Goal: Complete application form

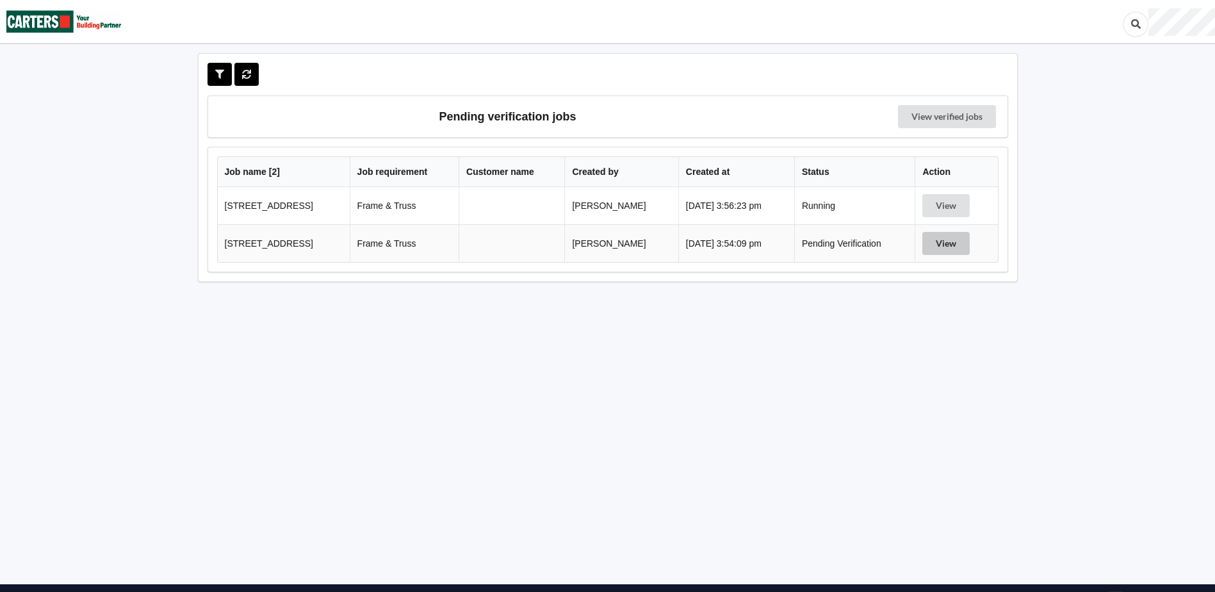
click at [950, 247] on button "View" at bounding box center [946, 243] width 47 height 23
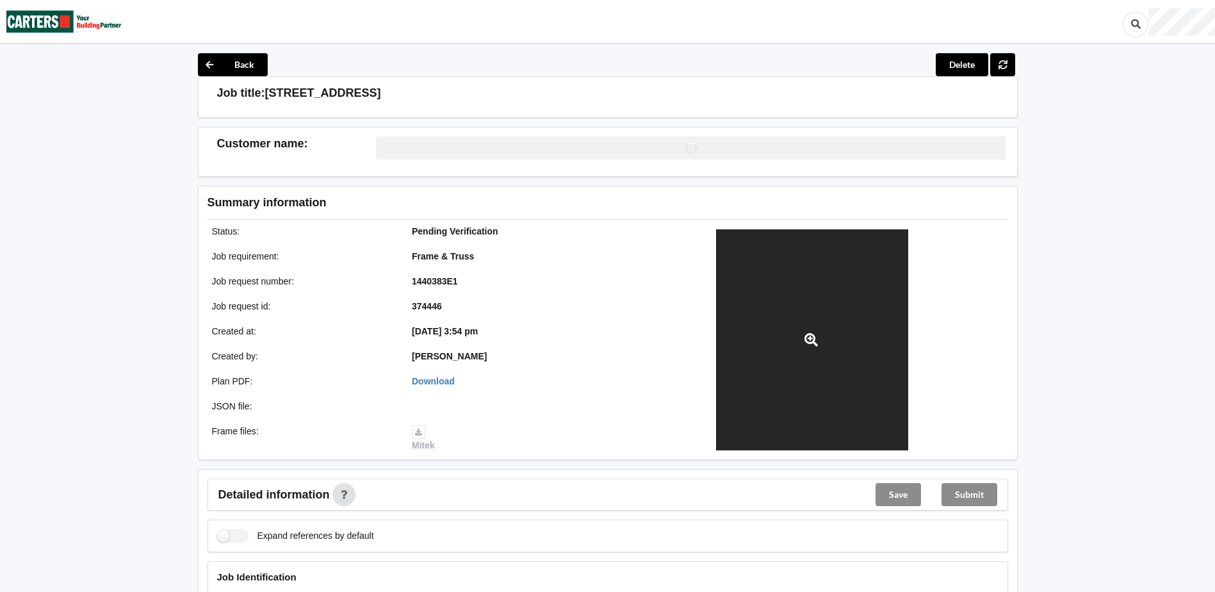
scroll to position [384, 0]
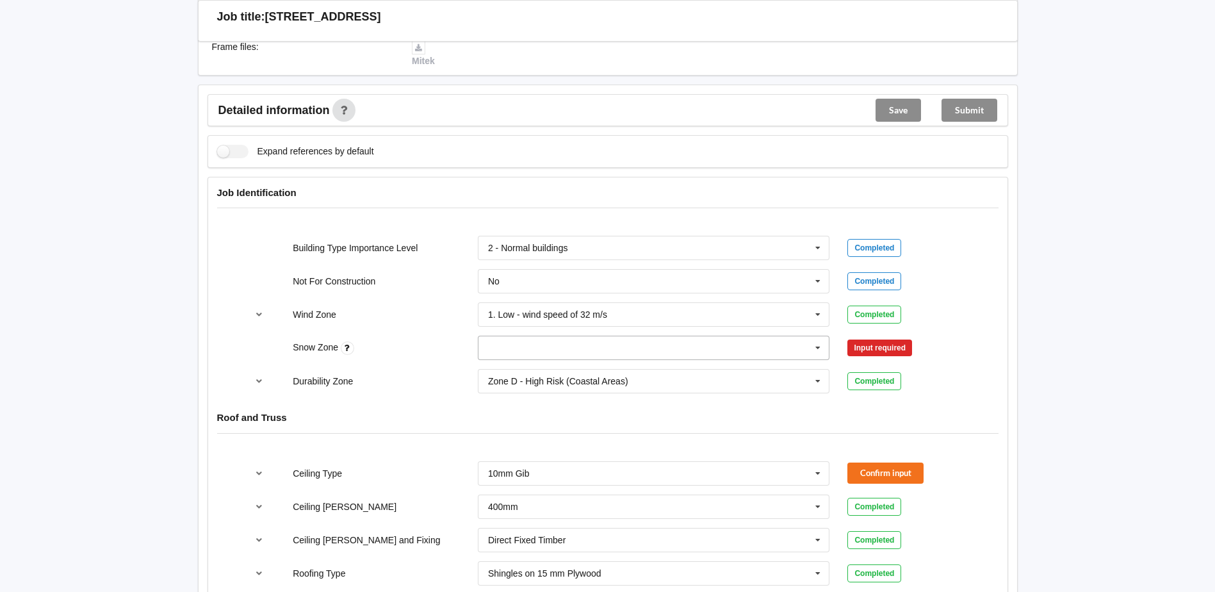
click at [689, 348] on input "text" at bounding box center [654, 347] width 351 height 23
click at [497, 369] on span "N0" at bounding box center [495, 371] width 12 height 10
click at [903, 349] on button "Confirm input" at bounding box center [886, 348] width 76 height 21
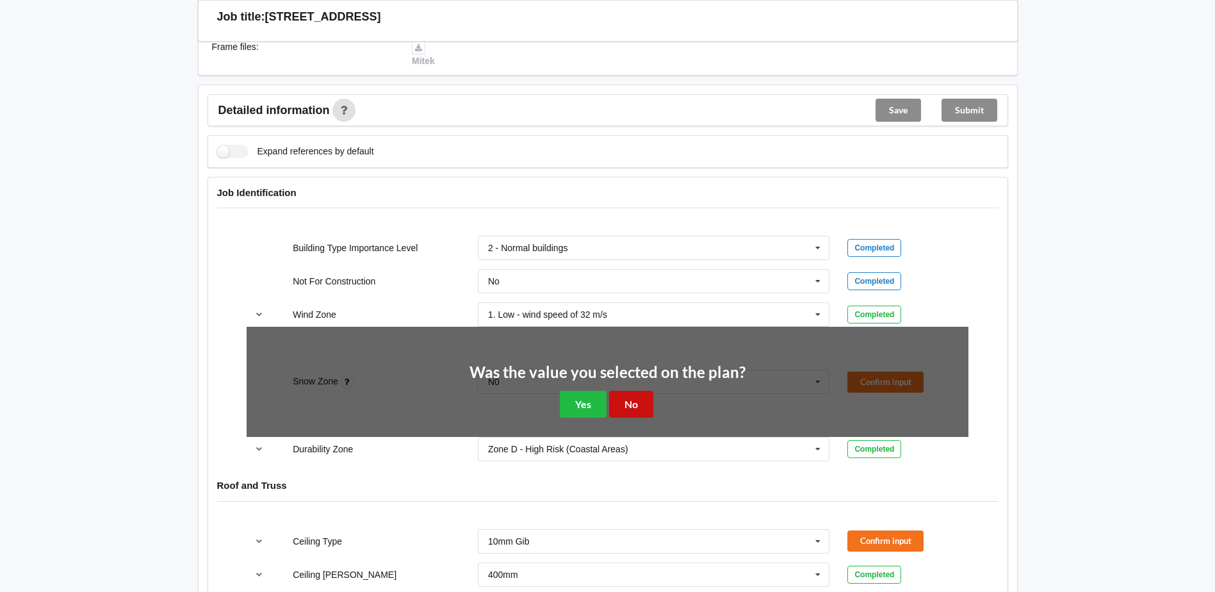
click at [634, 402] on button "No" at bounding box center [631, 404] width 44 height 26
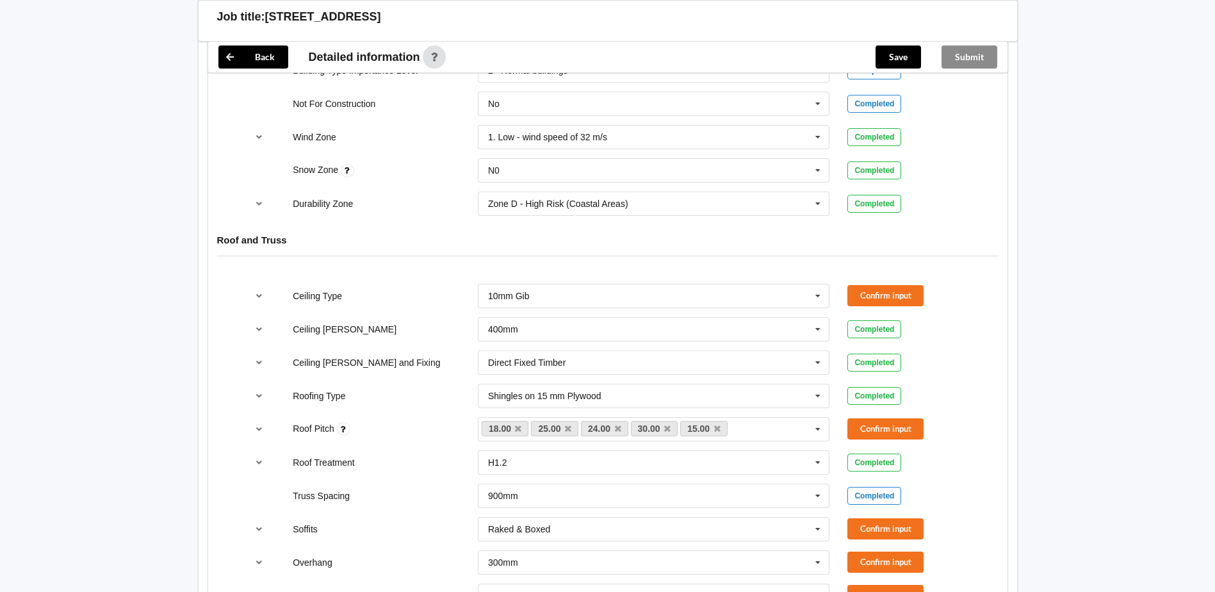
scroll to position [577, 0]
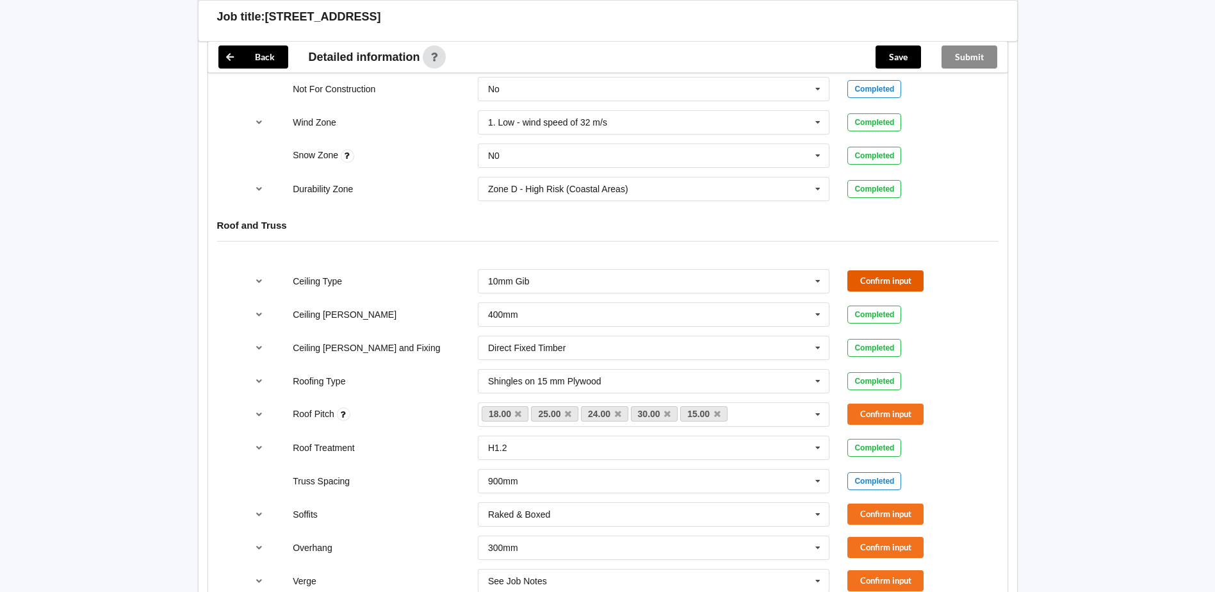
click at [880, 277] on button "Confirm input" at bounding box center [886, 280] width 76 height 21
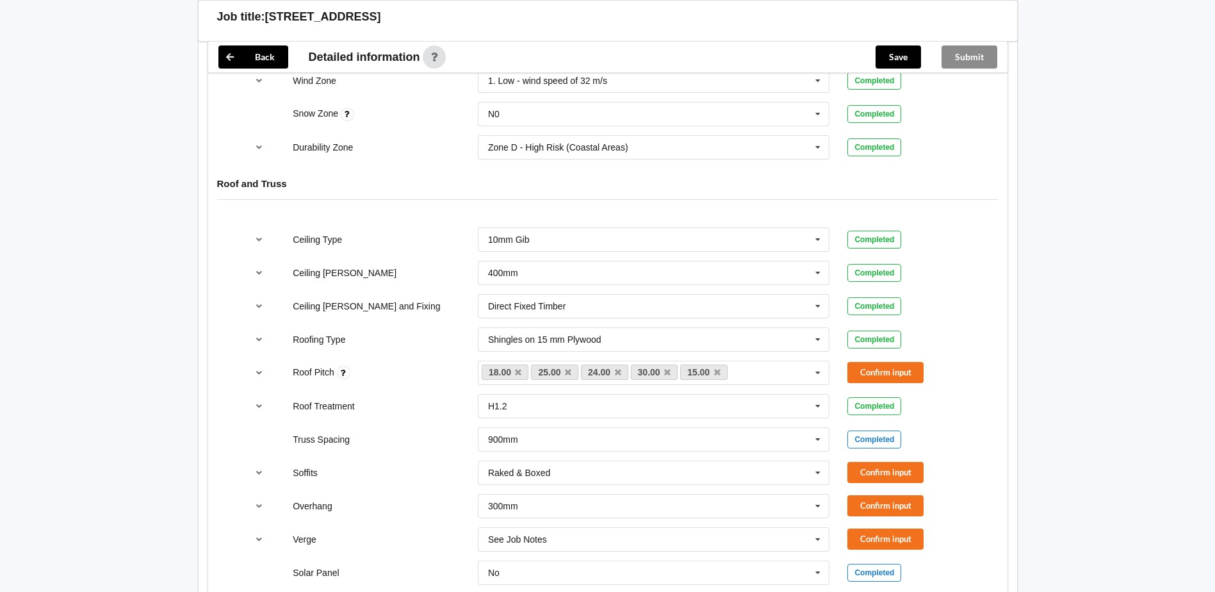
scroll to position [641, 0]
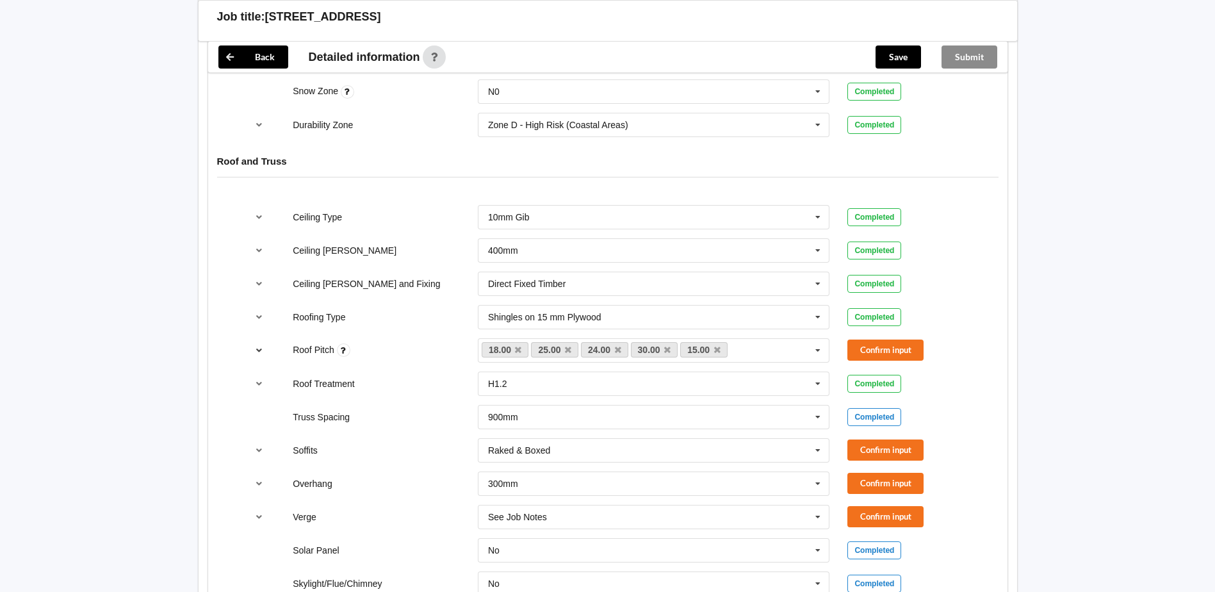
click at [263, 351] on icon "reference-toggle" at bounding box center [259, 350] width 11 height 8
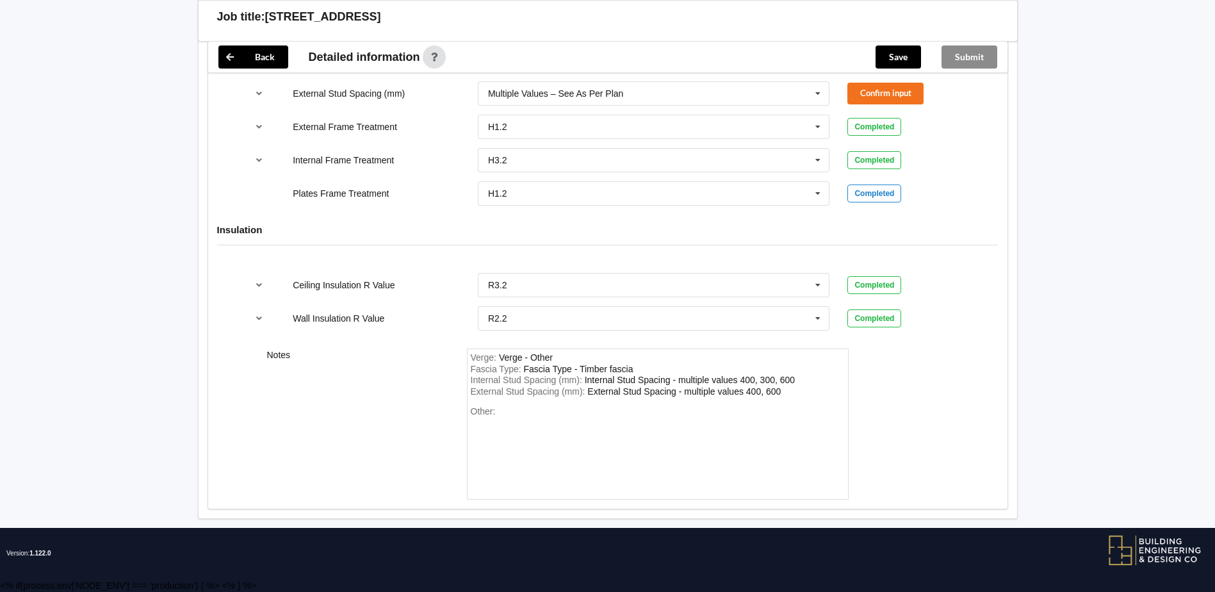
scroll to position [6727, 0]
click at [873, 70] on button "Confirm input" at bounding box center [886, 59] width 76 height 21
click at [884, 104] on button "Confirm input" at bounding box center [886, 93] width 76 height 21
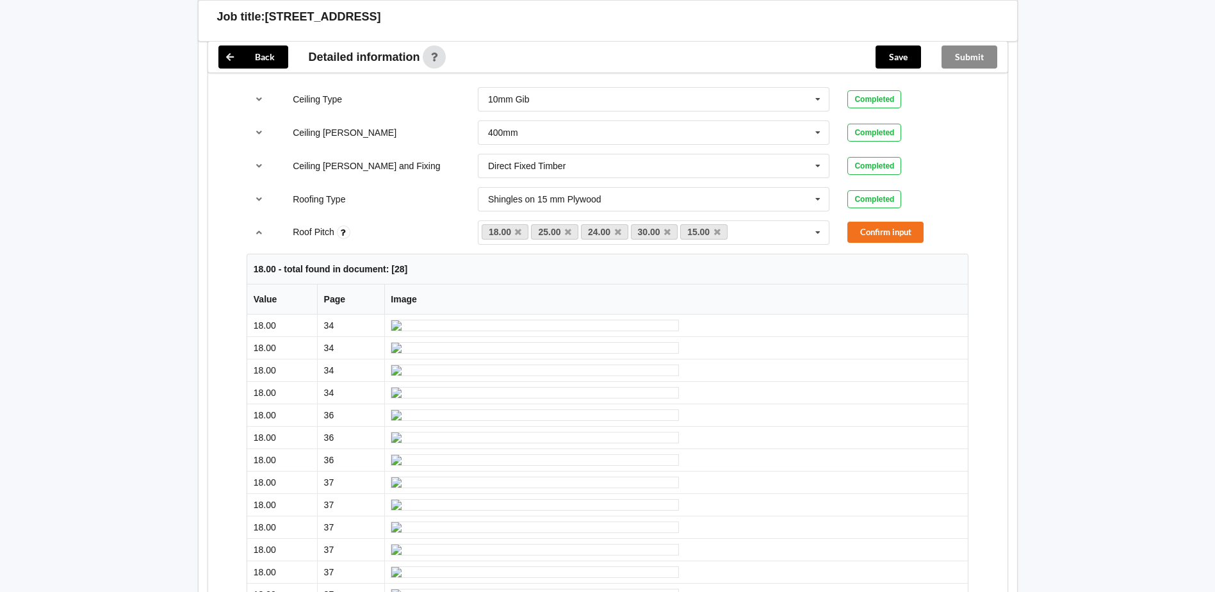
scroll to position [577, 0]
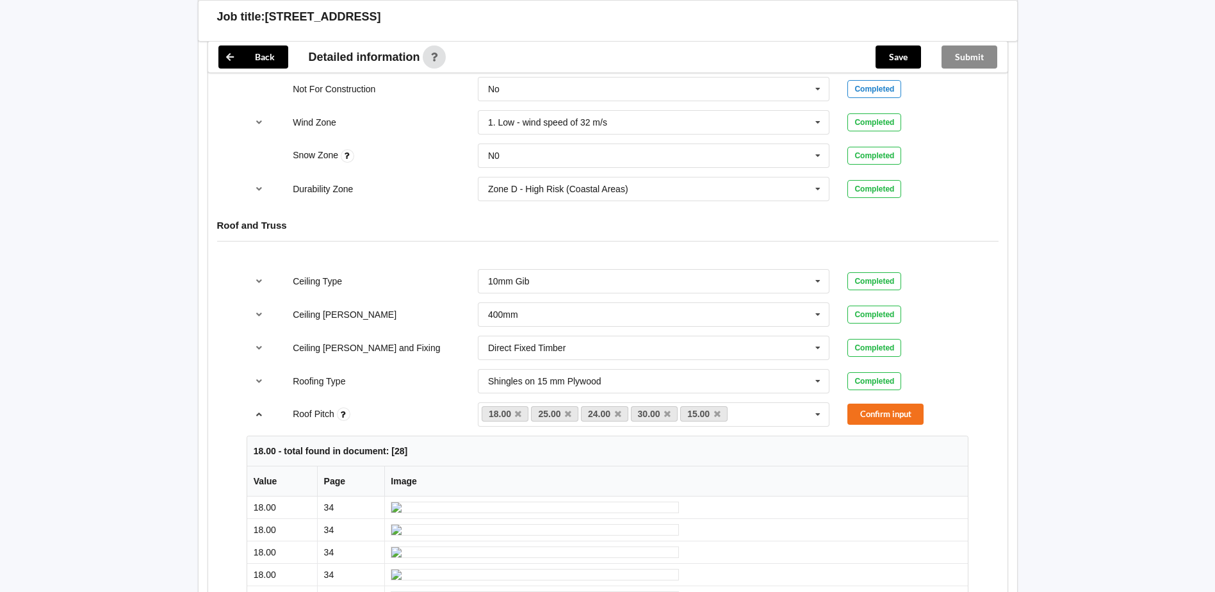
click at [259, 413] on icon "reference-toggle" at bounding box center [259, 414] width 11 height 8
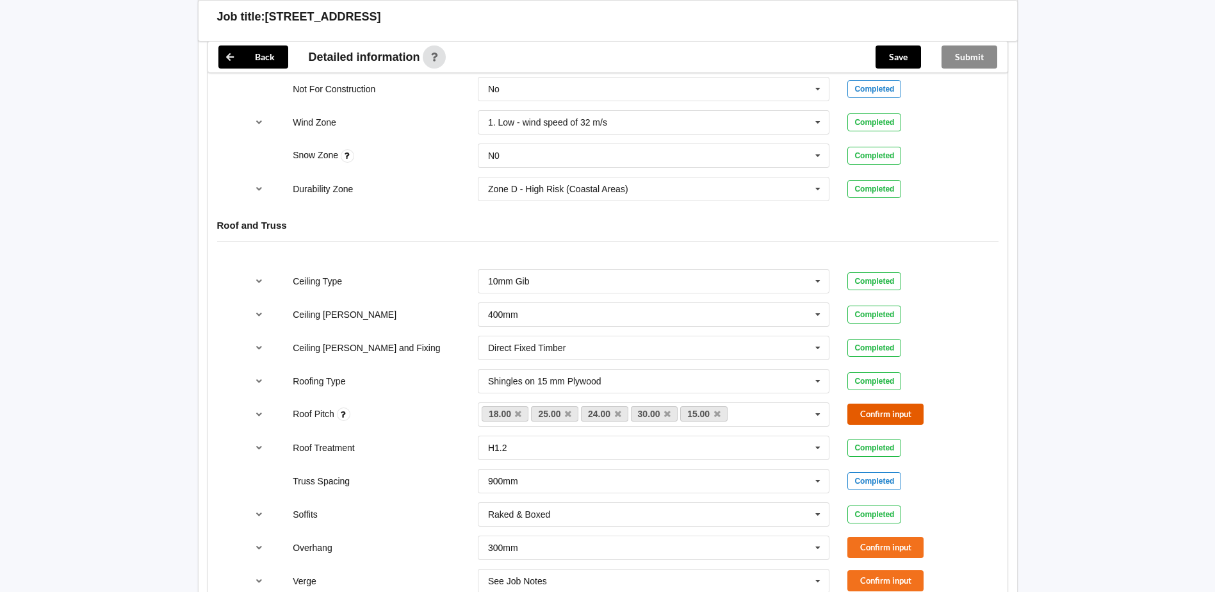
click at [878, 409] on button "Confirm input" at bounding box center [886, 414] width 76 height 21
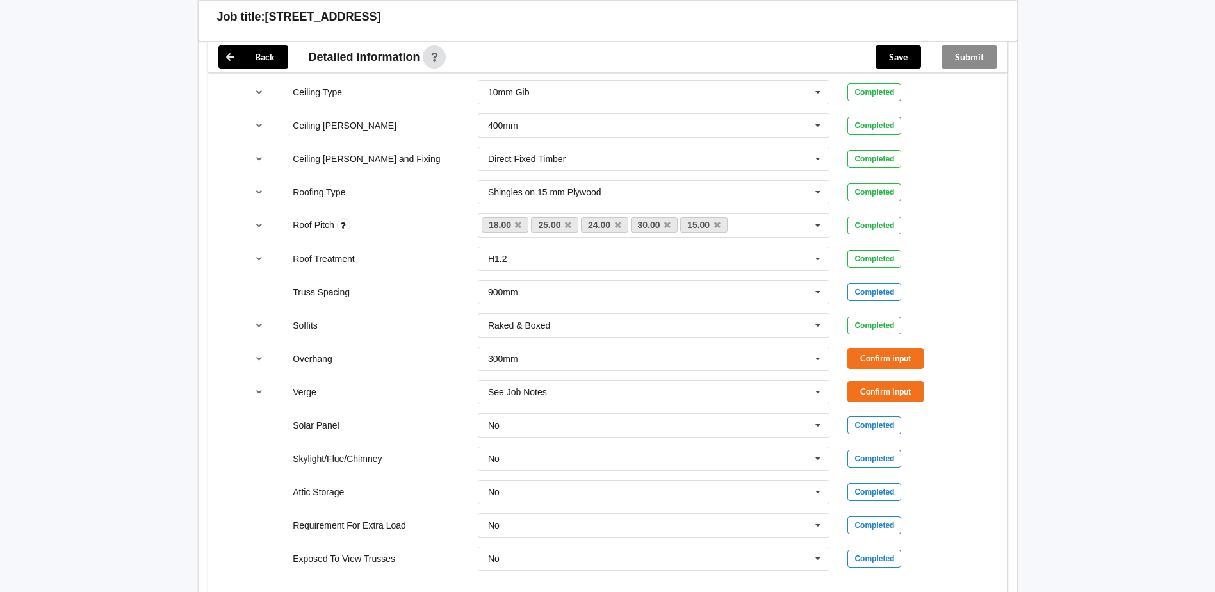
scroll to position [769, 0]
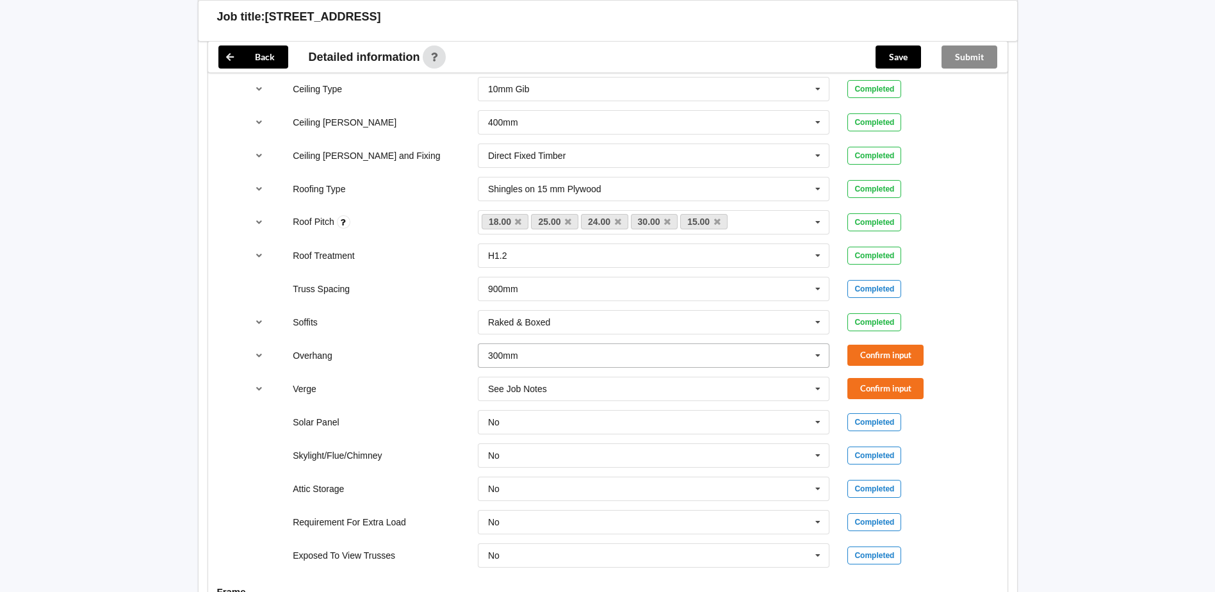
click at [813, 359] on icon at bounding box center [818, 356] width 19 height 24
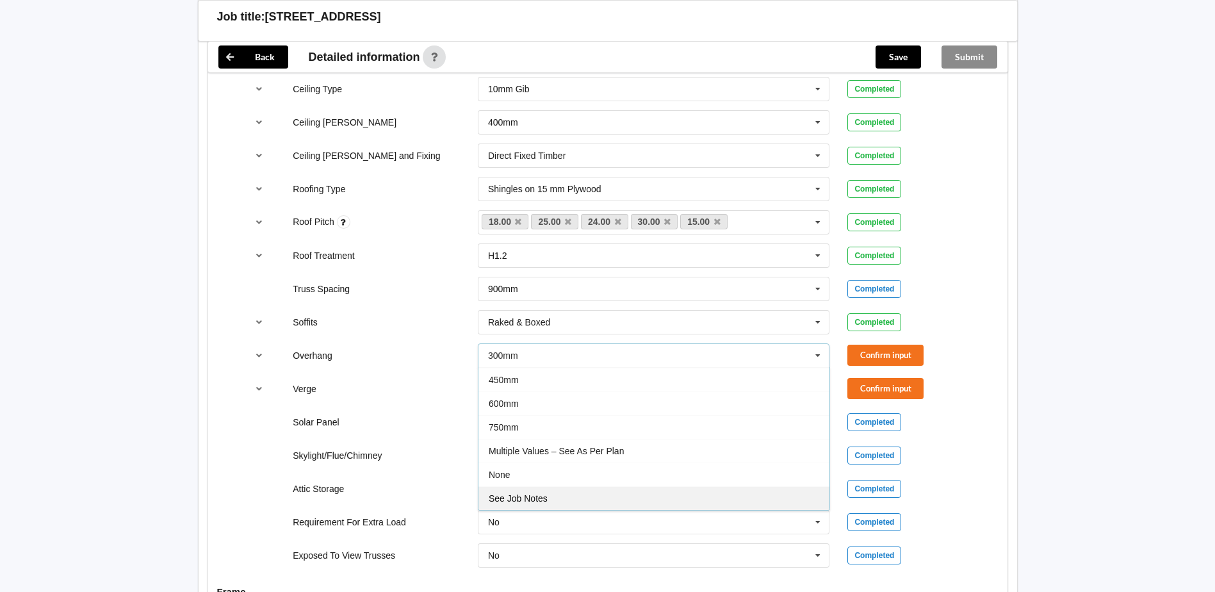
click at [540, 496] on span "See Job Notes" at bounding box center [518, 498] width 59 height 10
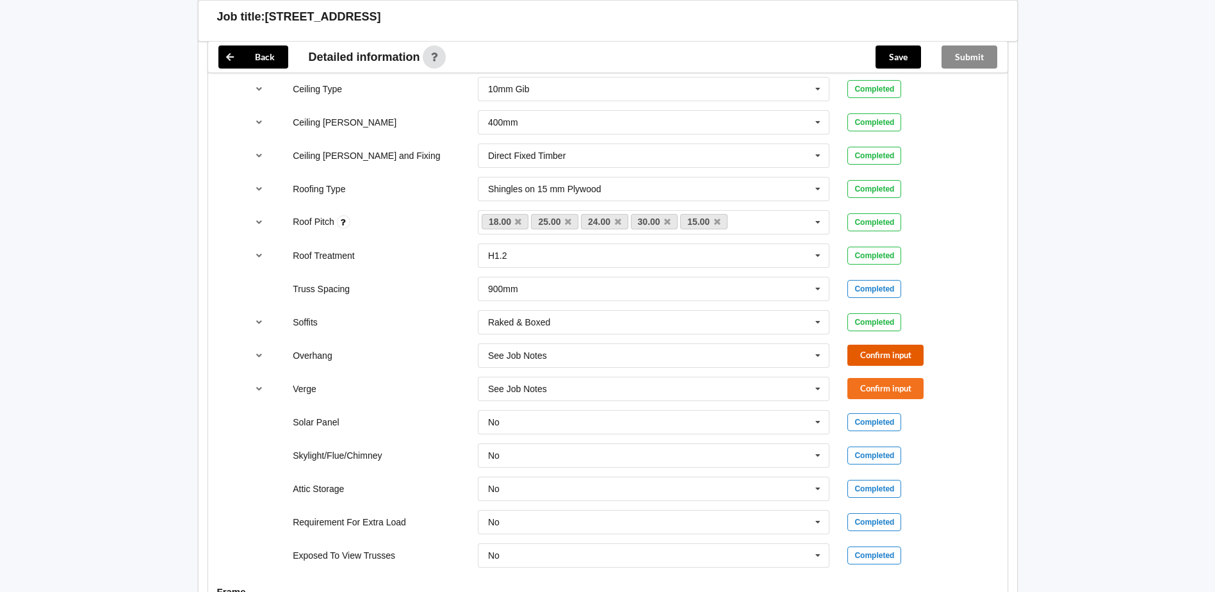
click at [898, 356] on button "Confirm input" at bounding box center [886, 355] width 76 height 21
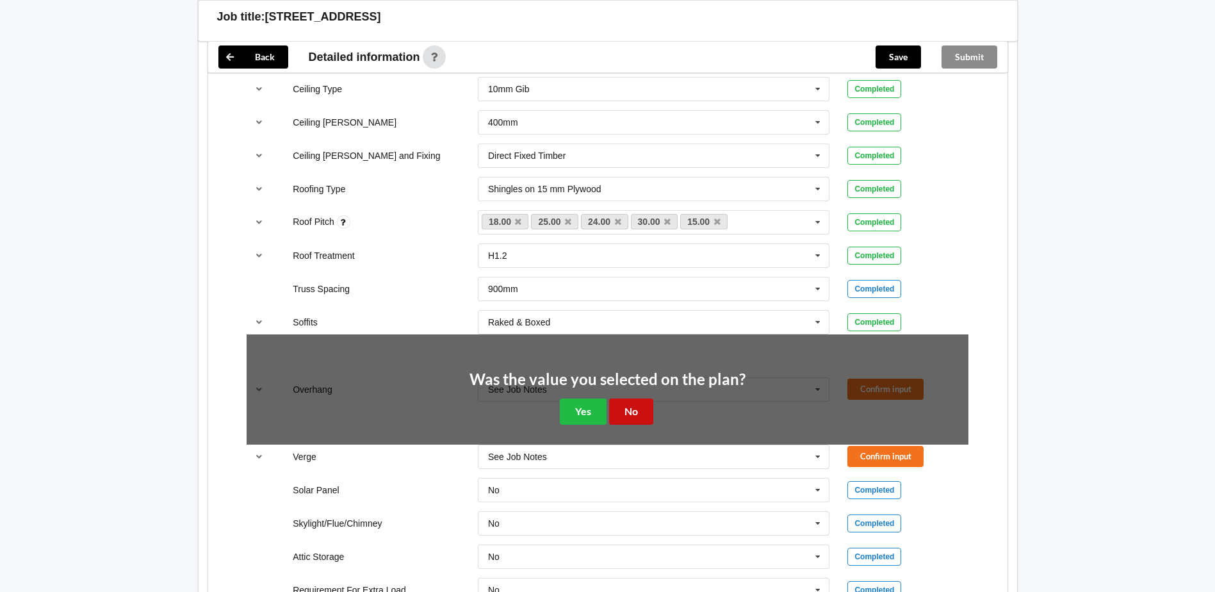
click at [634, 409] on button "No" at bounding box center [631, 411] width 44 height 26
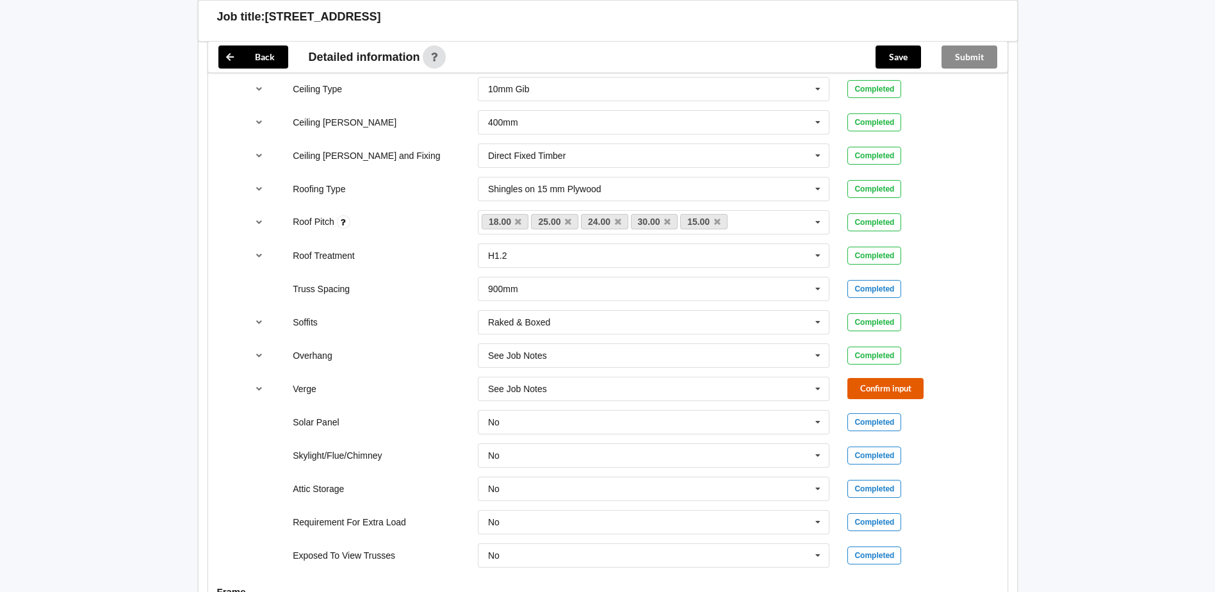
click at [899, 386] on button "Confirm input" at bounding box center [886, 388] width 76 height 21
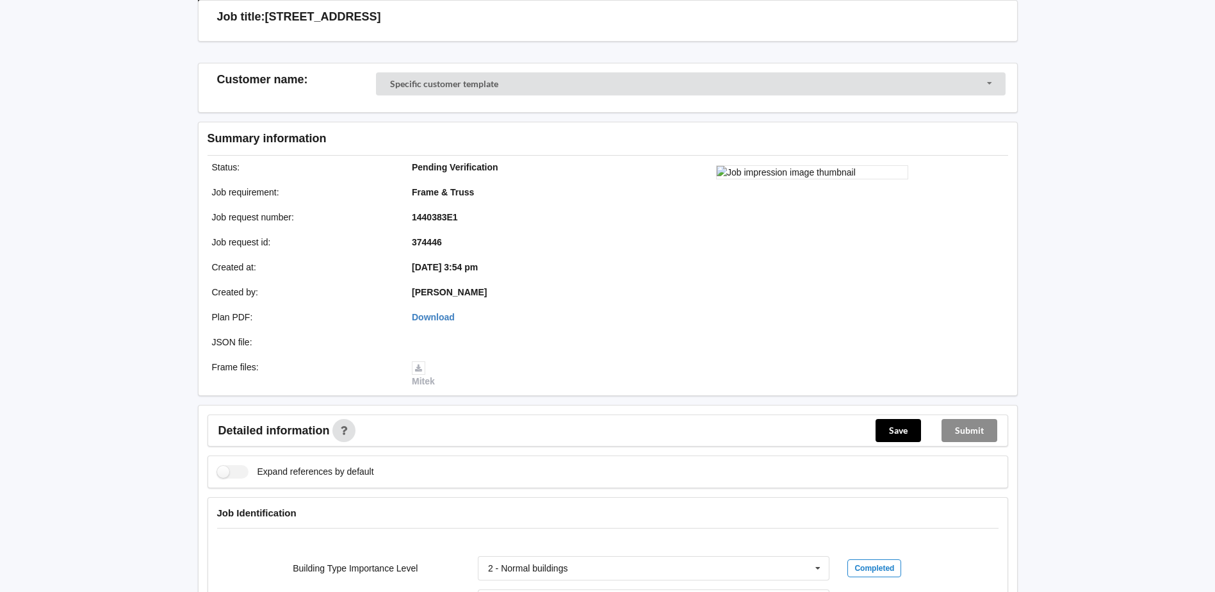
scroll to position [513, 0]
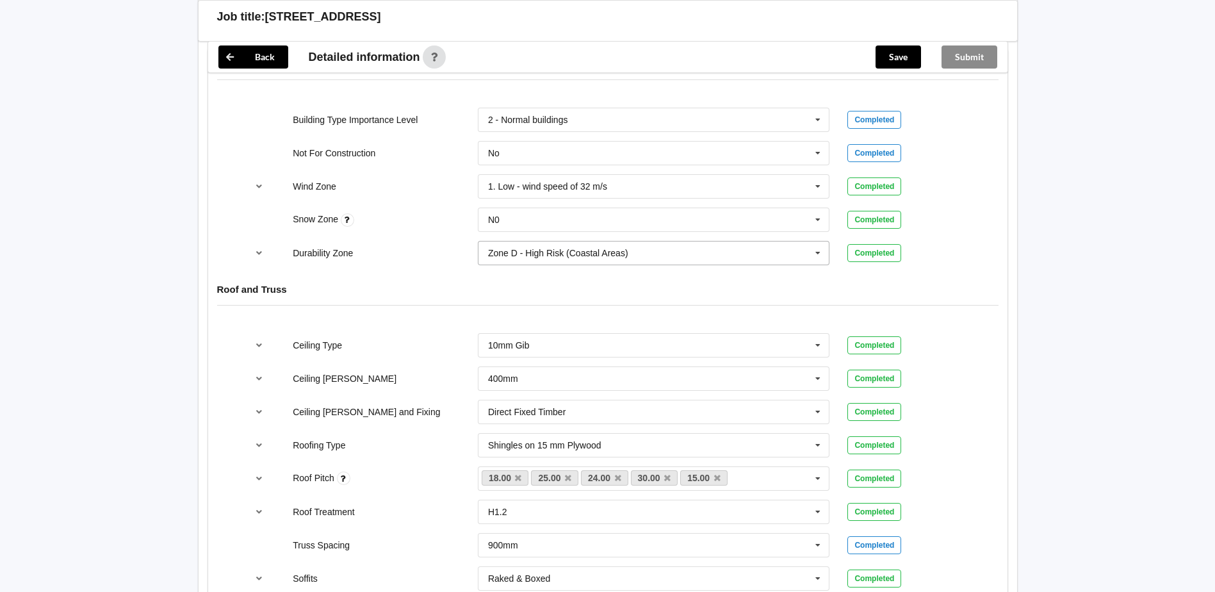
click at [814, 252] on icon at bounding box center [818, 254] width 19 height 24
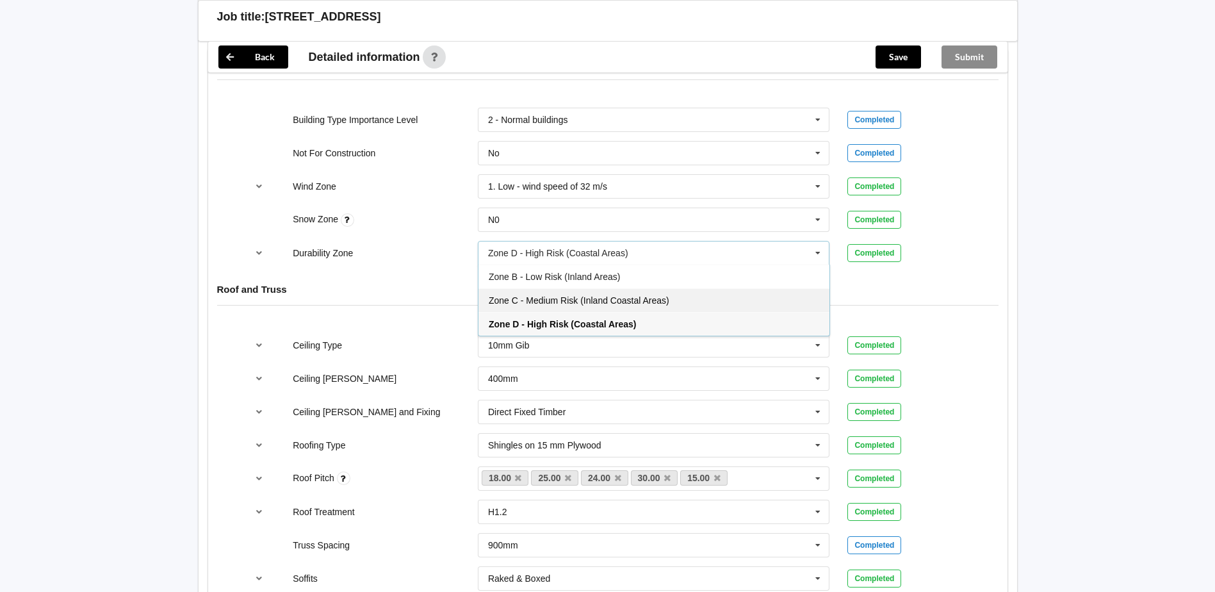
click at [553, 302] on span "Zone C - Medium Risk (Inland Coastal Areas)" at bounding box center [579, 300] width 181 height 10
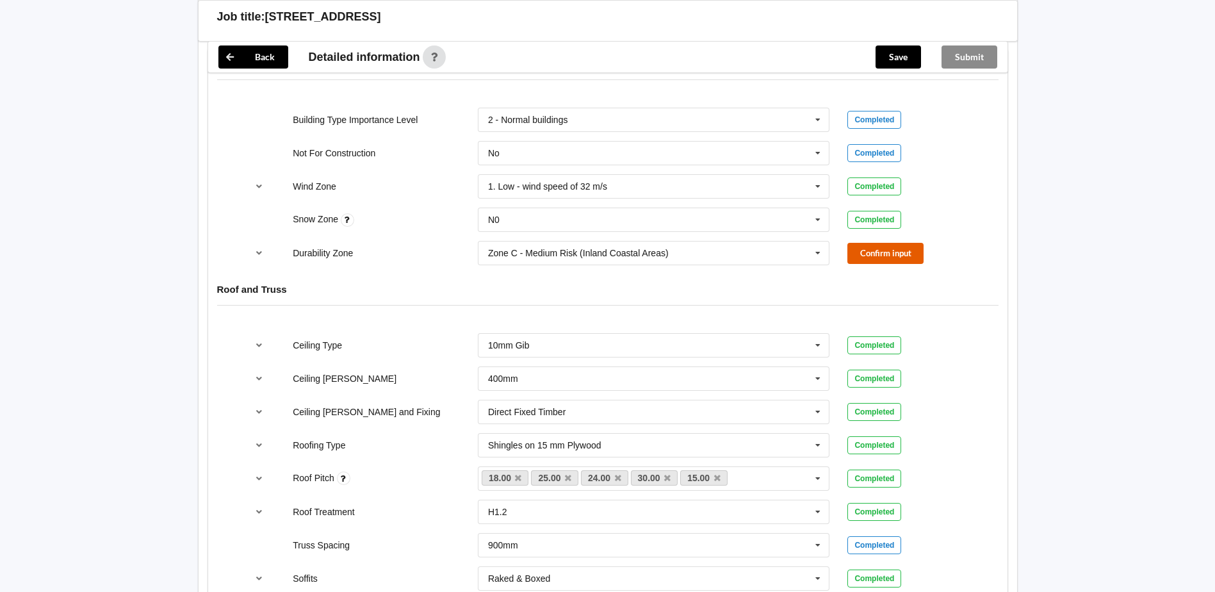
click at [898, 251] on button "Confirm input" at bounding box center [886, 253] width 76 height 21
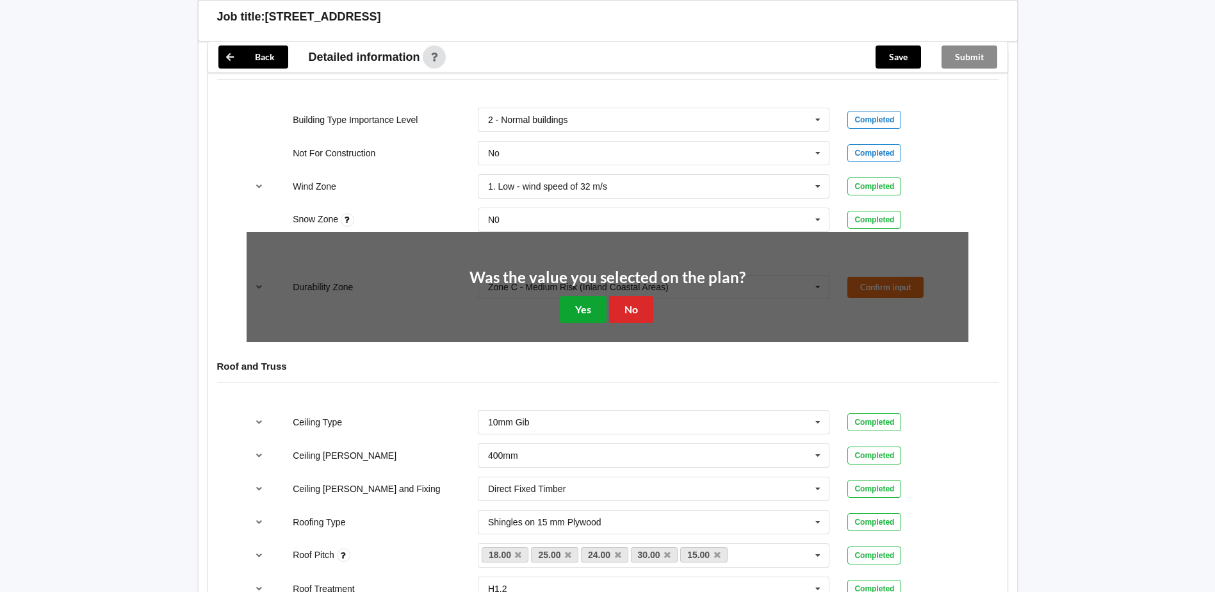
click at [580, 309] on button "Yes" at bounding box center [583, 309] width 47 height 26
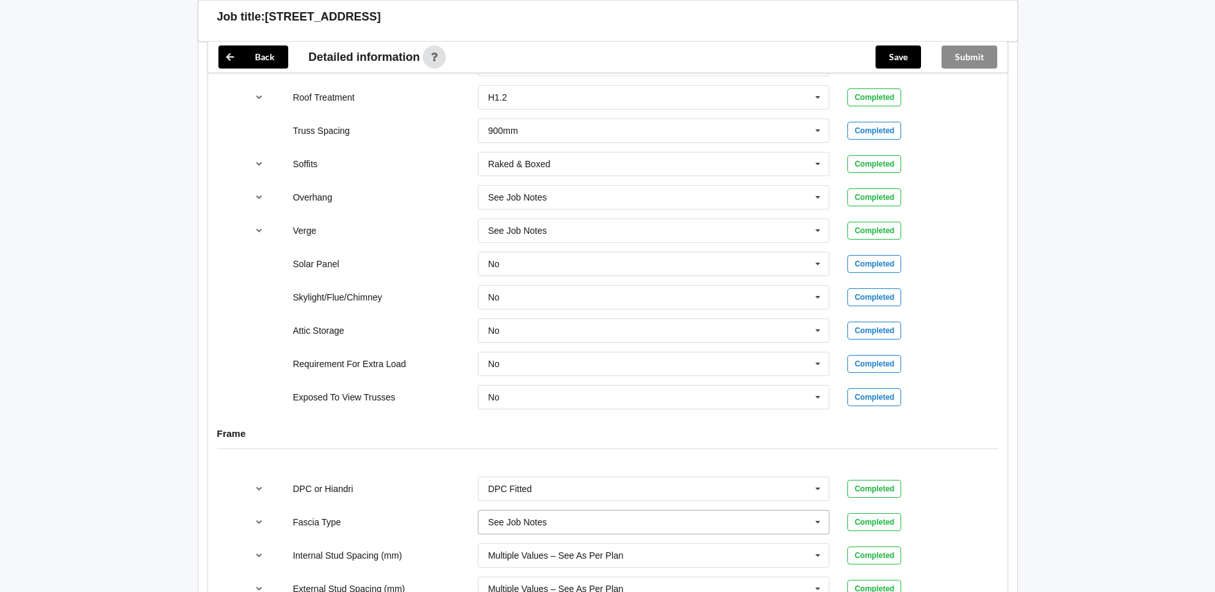
scroll to position [921, 0]
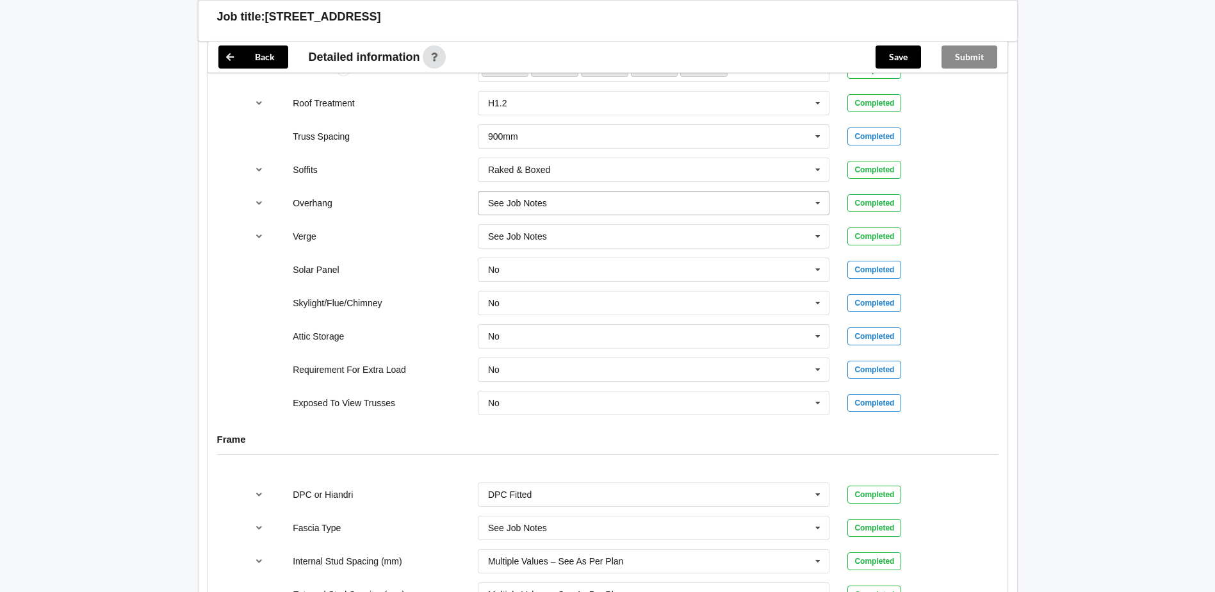
click at [816, 203] on icon at bounding box center [818, 204] width 19 height 24
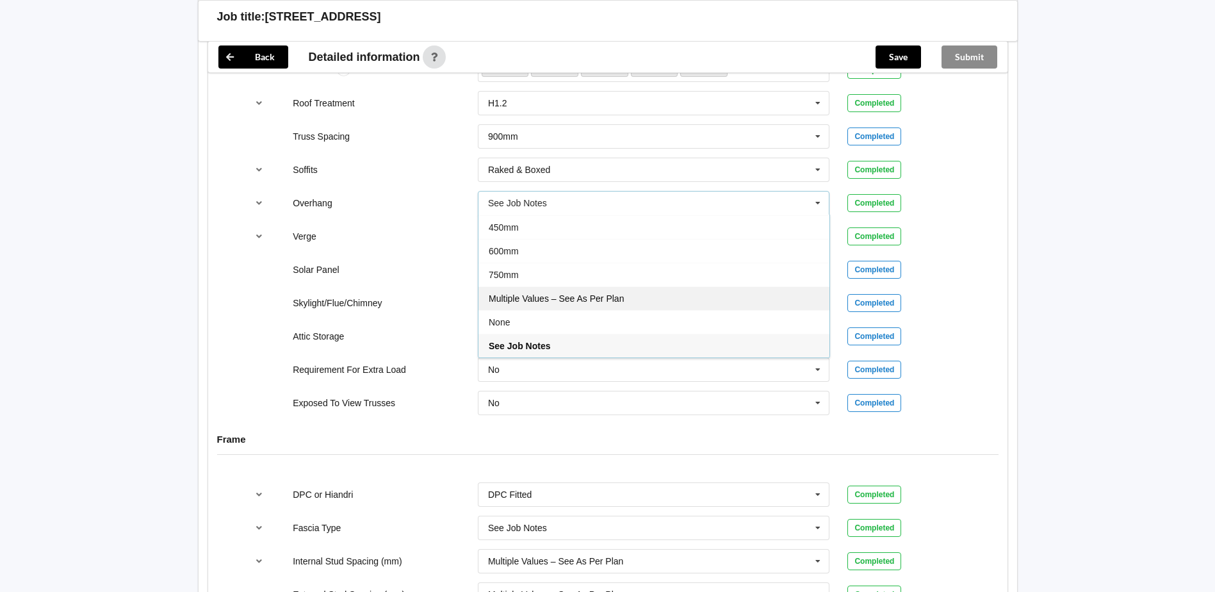
click at [607, 295] on span "Multiple Values – See As Per Plan" at bounding box center [556, 298] width 135 height 10
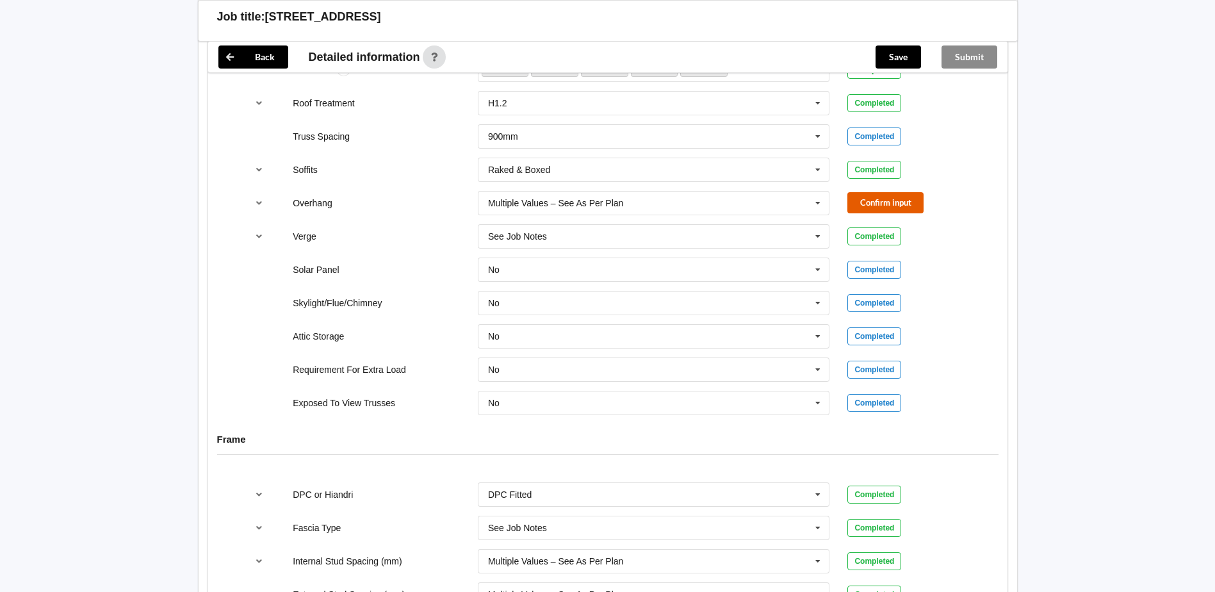
click at [894, 203] on button "Confirm input" at bounding box center [886, 202] width 76 height 21
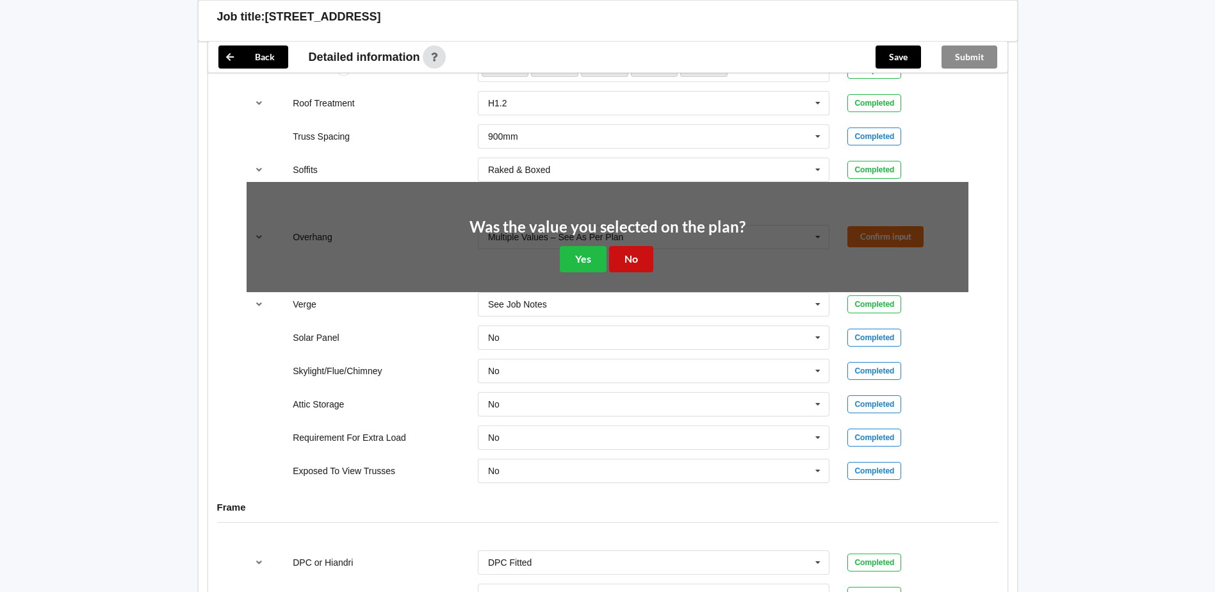
click at [627, 262] on button "No" at bounding box center [631, 259] width 44 height 26
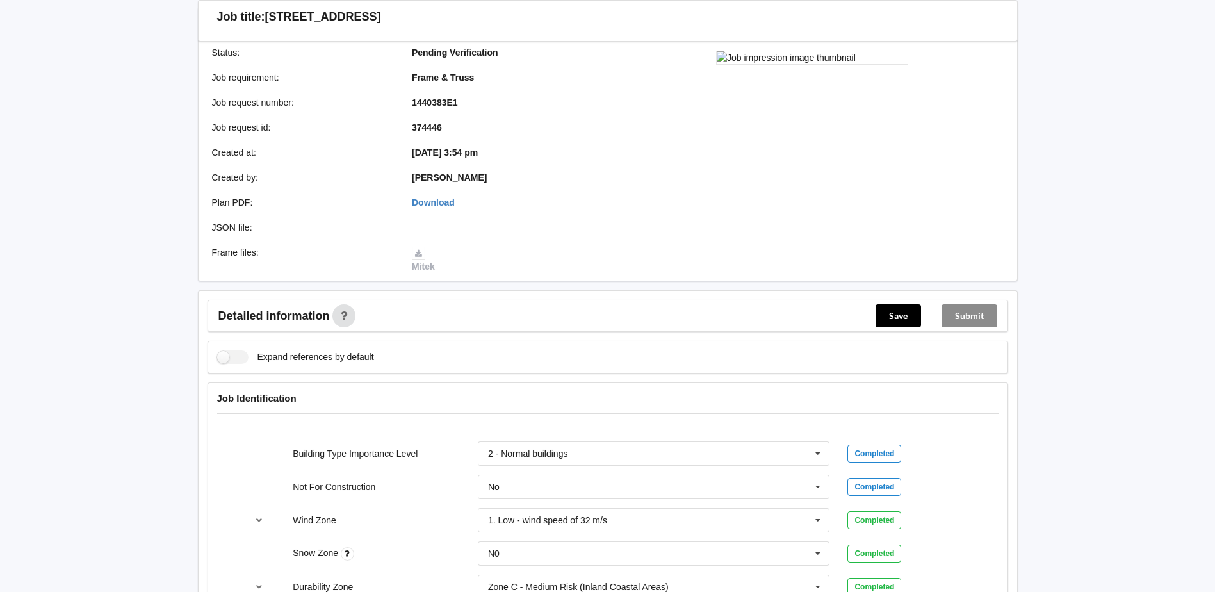
scroll to position [128, 0]
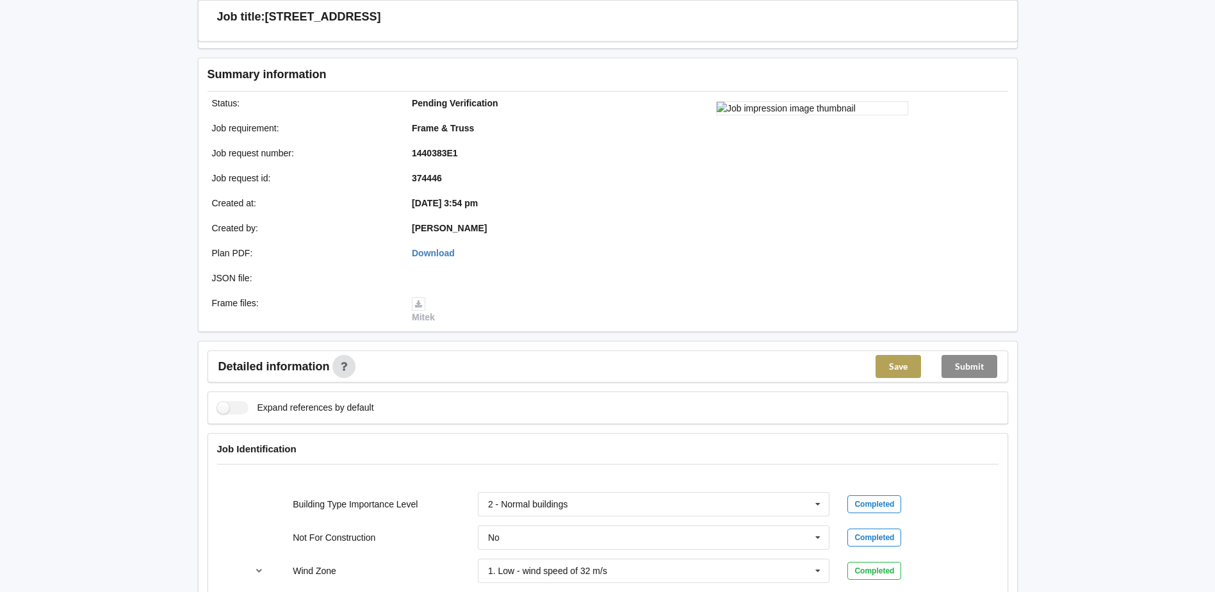
click at [889, 361] on button "Save" at bounding box center [898, 366] width 45 height 23
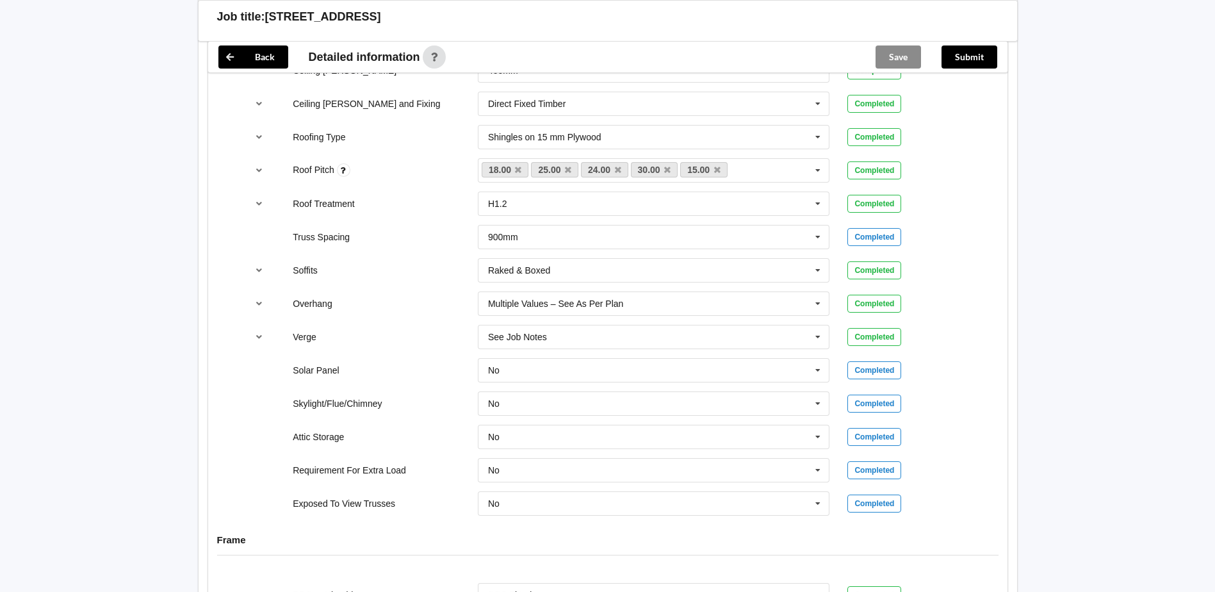
scroll to position [1025, 0]
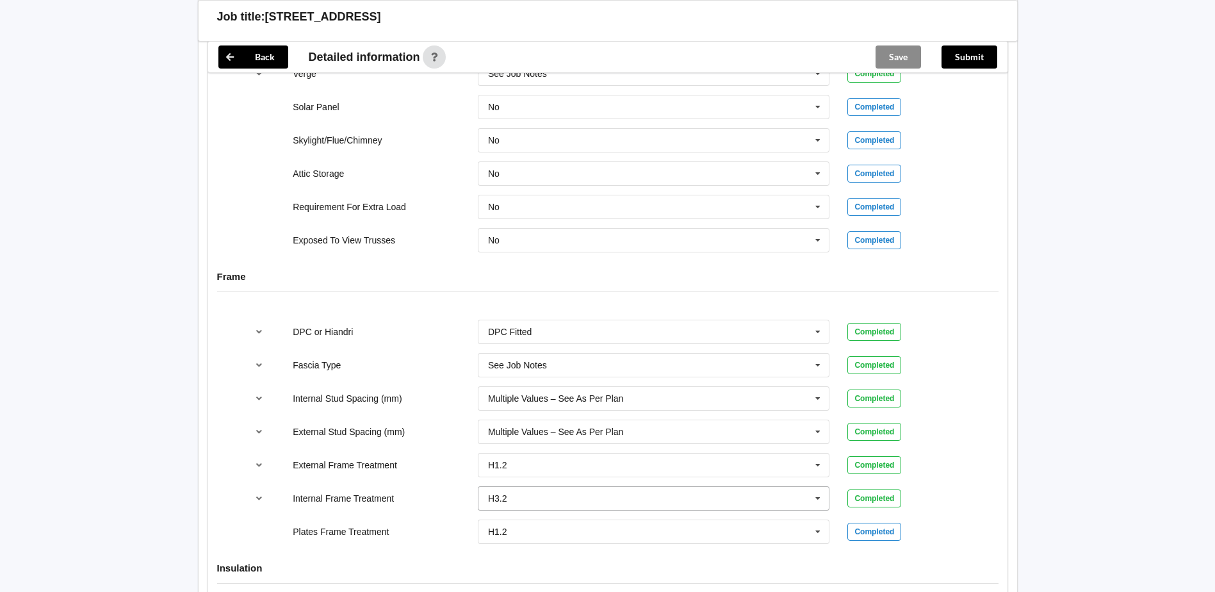
click at [818, 502] on icon at bounding box center [818, 499] width 19 height 24
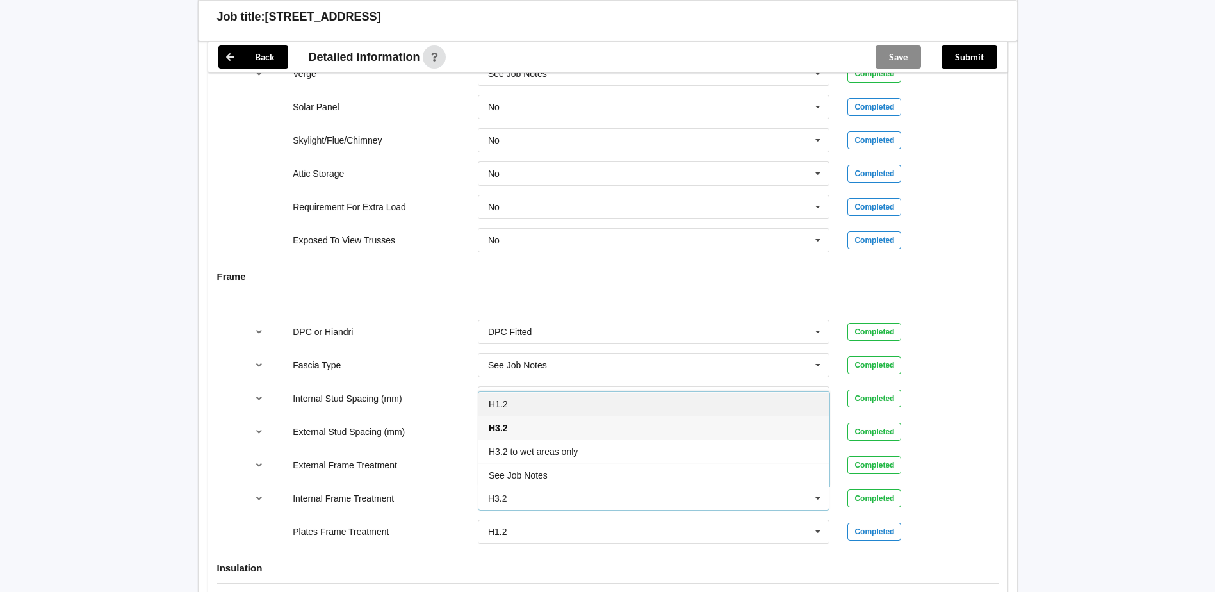
click at [499, 407] on span "H1.2" at bounding box center [498, 404] width 19 height 10
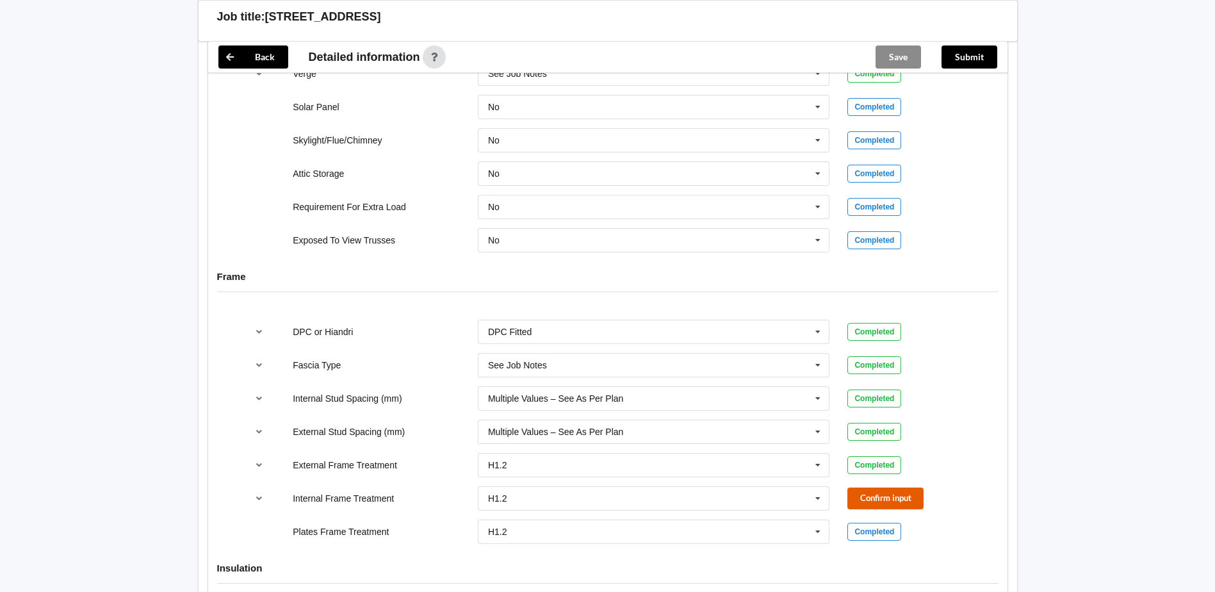
click at [870, 498] on button "Confirm input" at bounding box center [886, 498] width 76 height 21
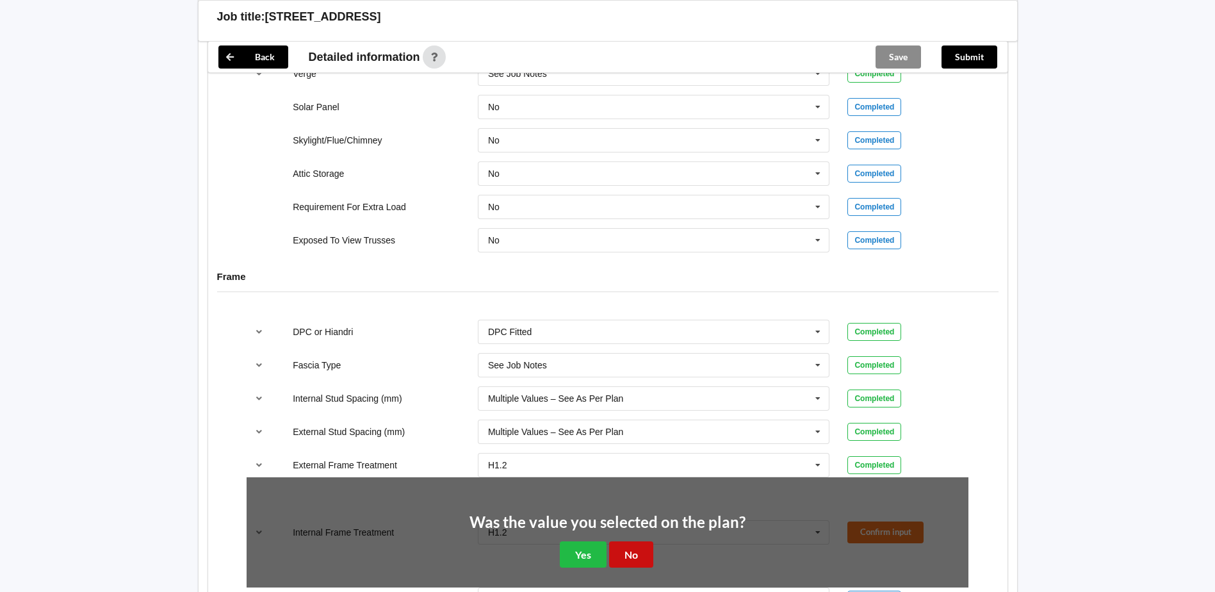
click at [627, 555] on button "No" at bounding box center [631, 554] width 44 height 26
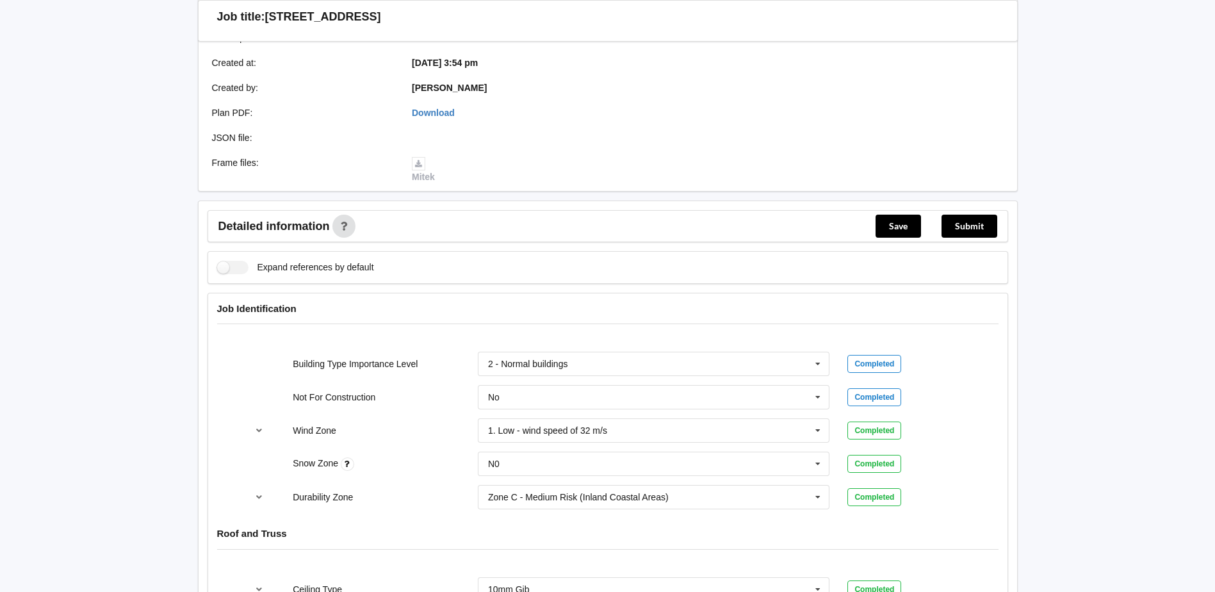
scroll to position [448, 0]
click at [890, 221] on button "Save" at bounding box center [898, 225] width 45 height 23
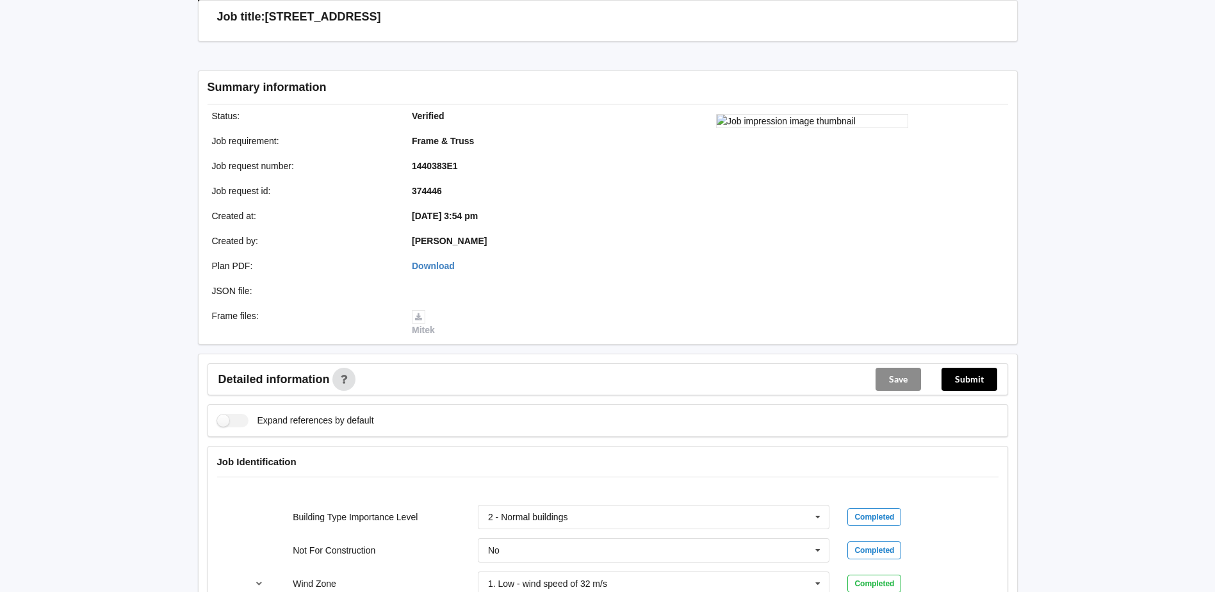
scroll to position [210, 0]
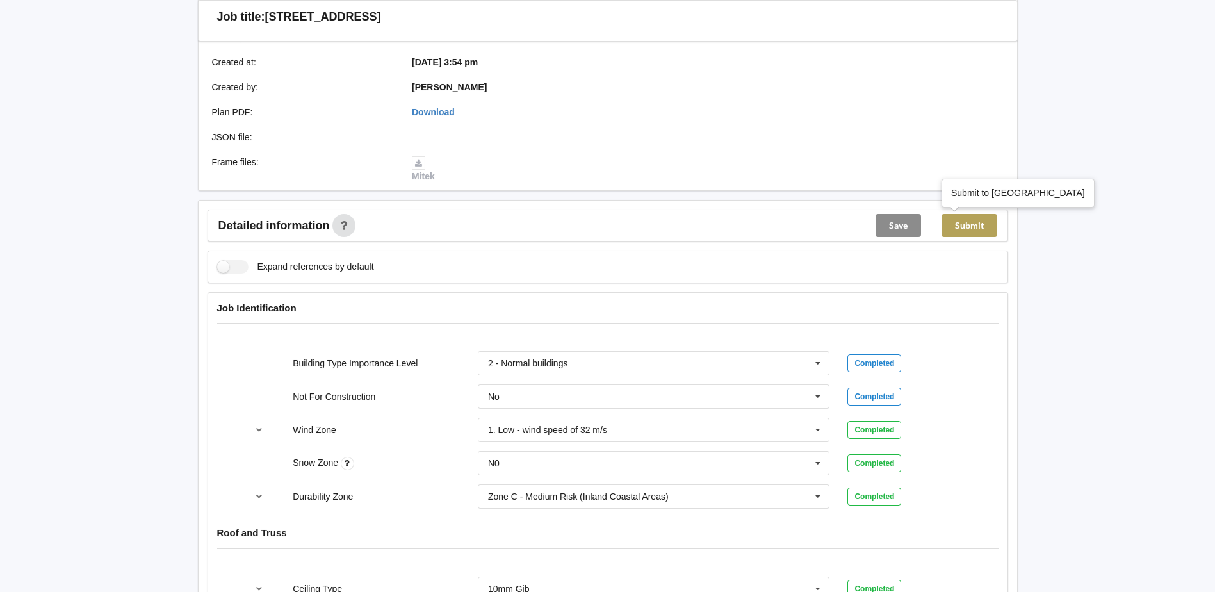
click at [968, 230] on button "Submit" at bounding box center [970, 225] width 56 height 23
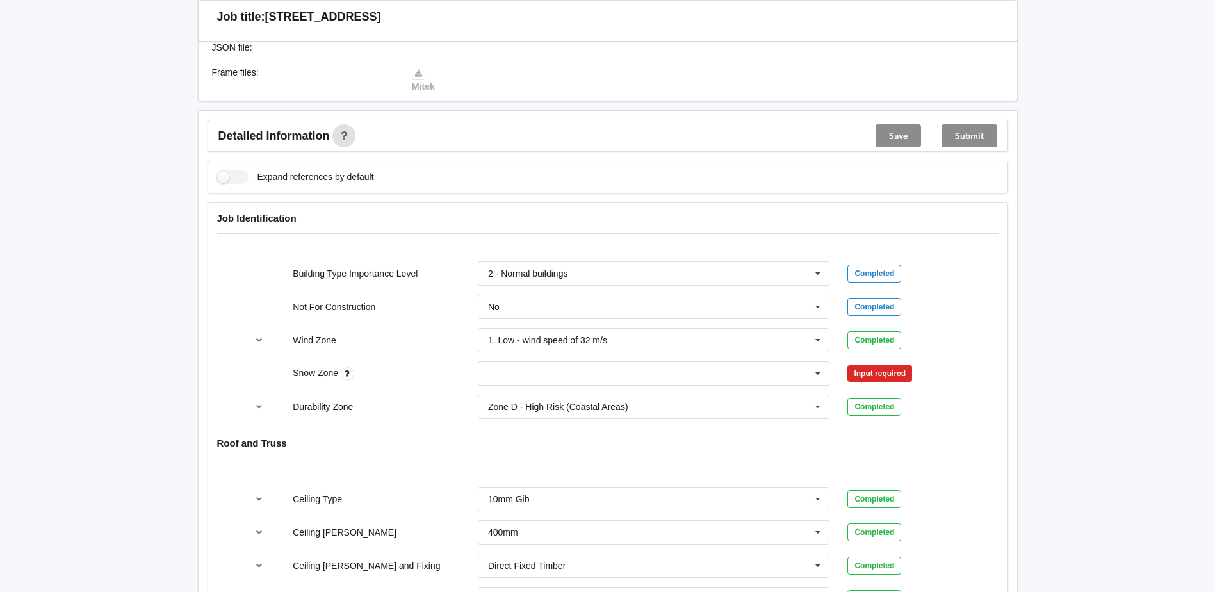
scroll to position [384, 0]
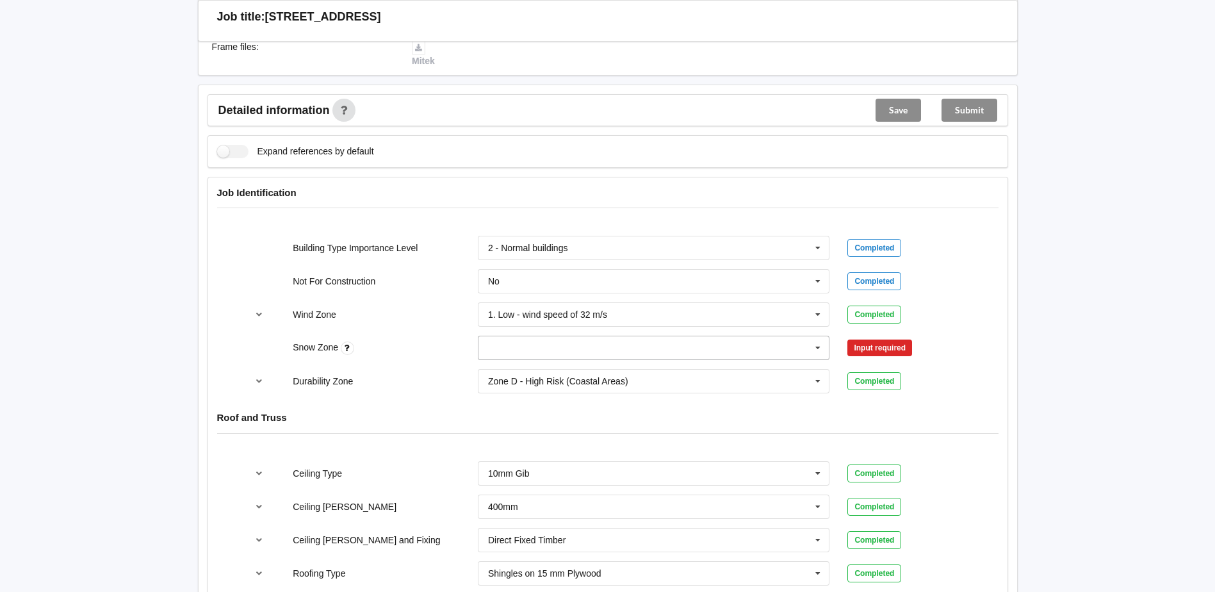
click at [800, 349] on input "text" at bounding box center [654, 347] width 351 height 23
click at [501, 374] on div "N0" at bounding box center [654, 371] width 351 height 24
click at [890, 343] on button "Confirm input" at bounding box center [886, 348] width 76 height 21
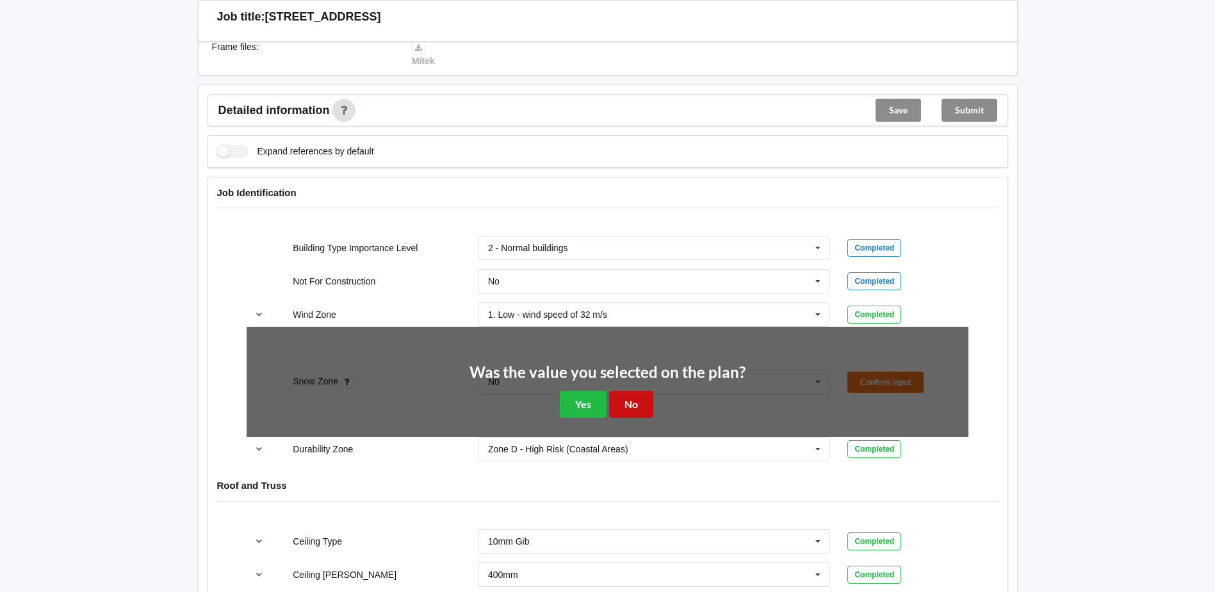
click at [620, 407] on button "No" at bounding box center [631, 404] width 44 height 26
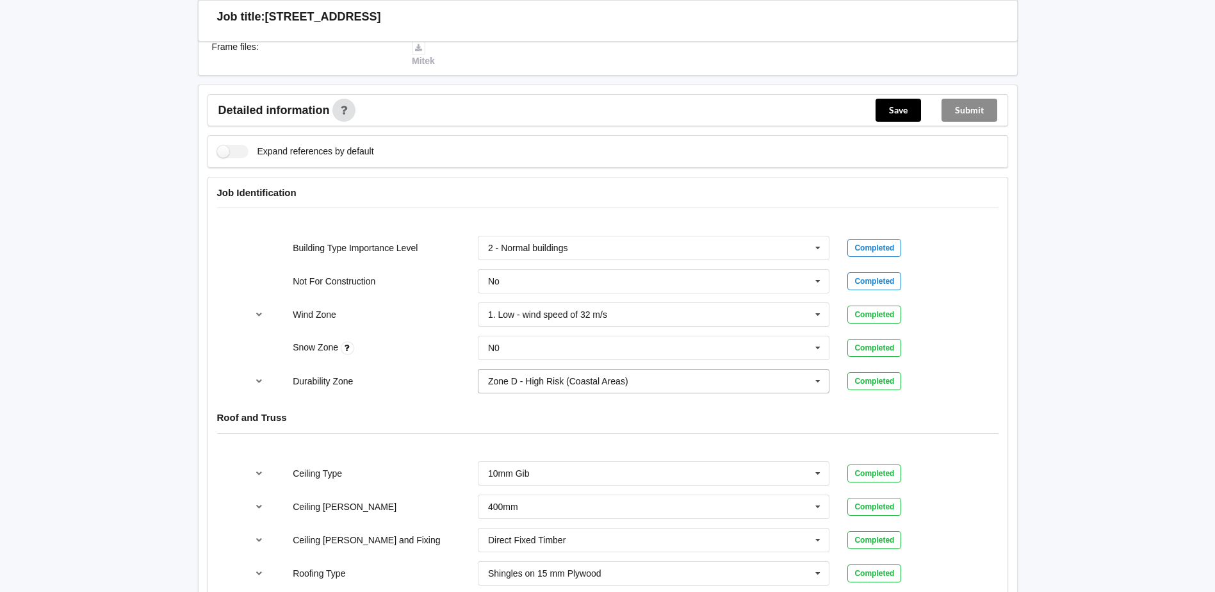
click at [816, 382] on icon at bounding box center [818, 382] width 19 height 24
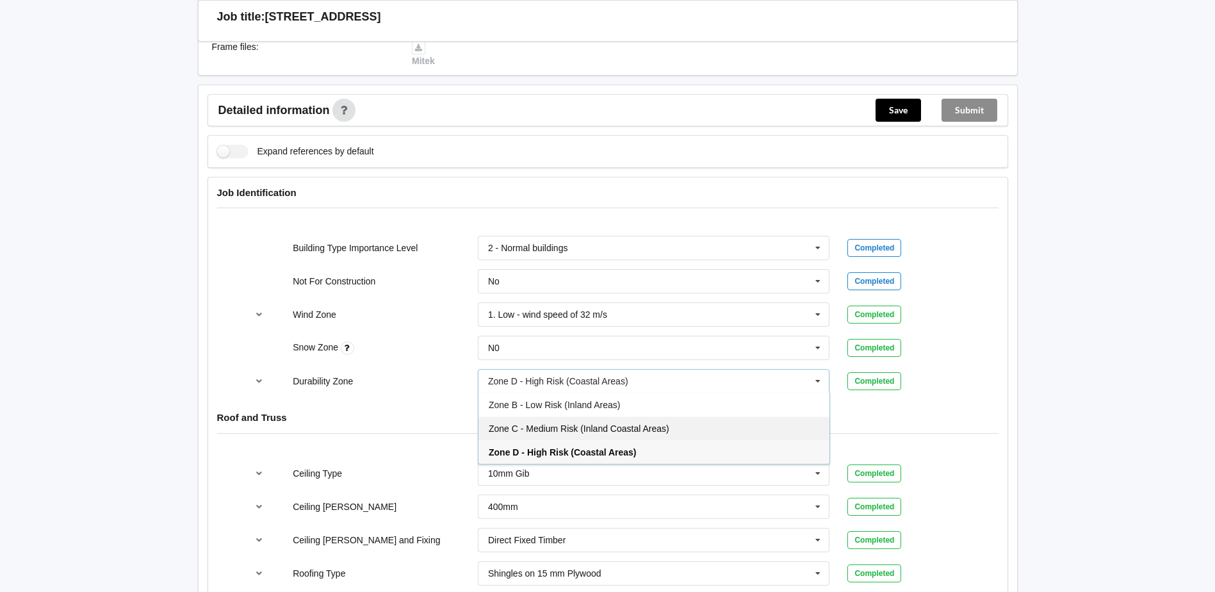
click at [574, 434] on div "Zone C - Medium Risk (Inland Coastal Areas)" at bounding box center [654, 428] width 351 height 24
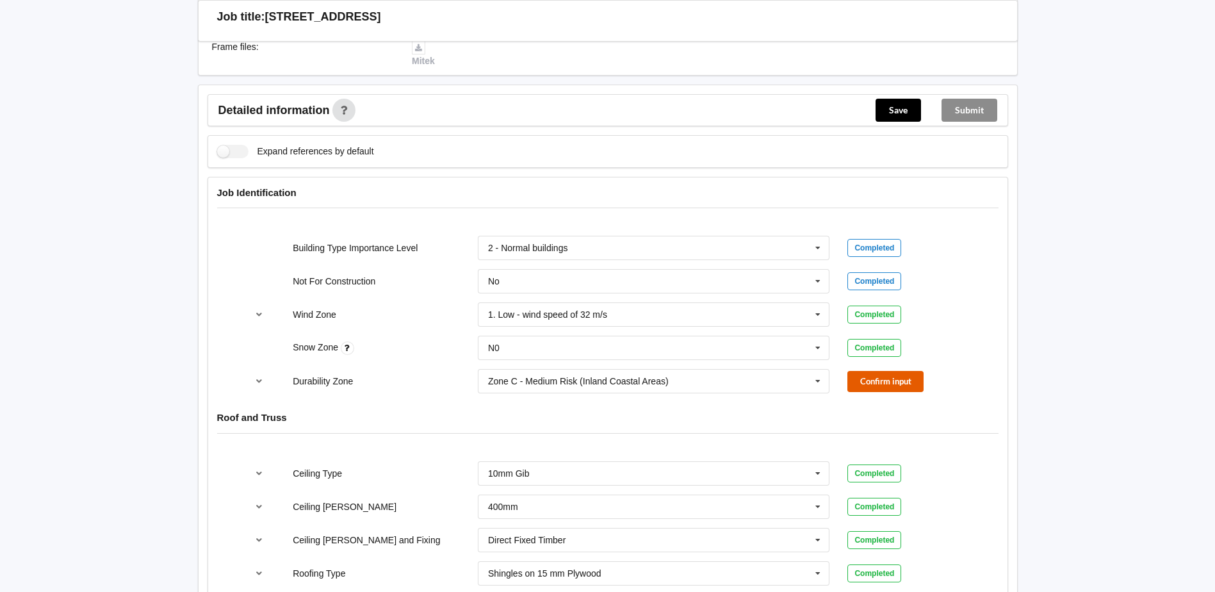
click at [894, 379] on button "Confirm input" at bounding box center [886, 381] width 76 height 21
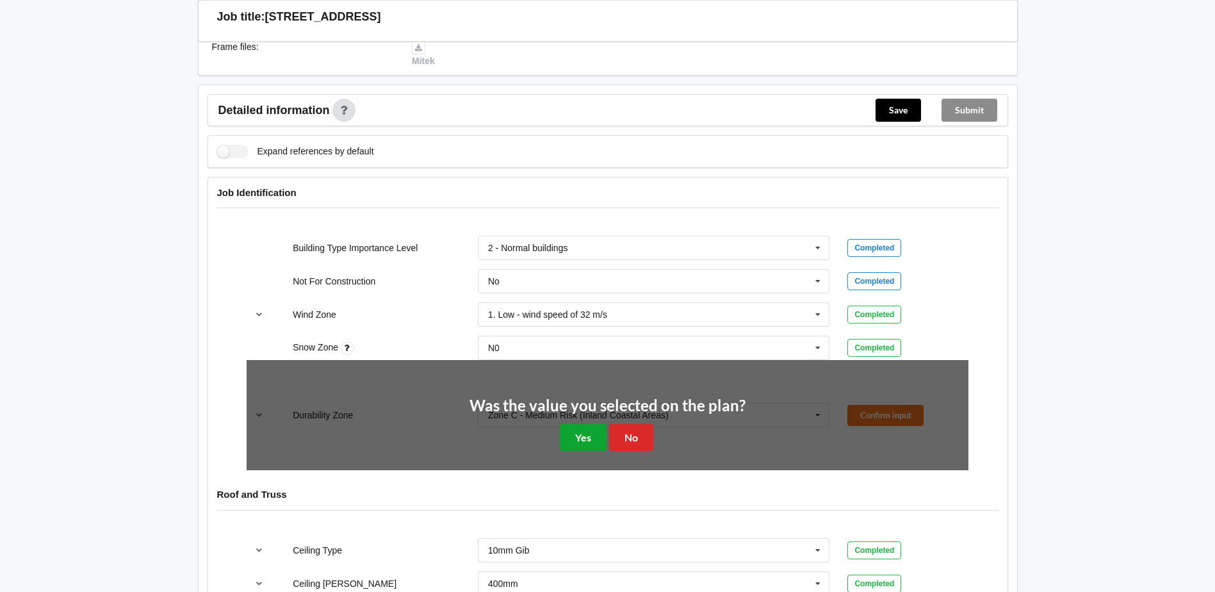
click at [587, 443] on button "Yes" at bounding box center [583, 437] width 47 height 26
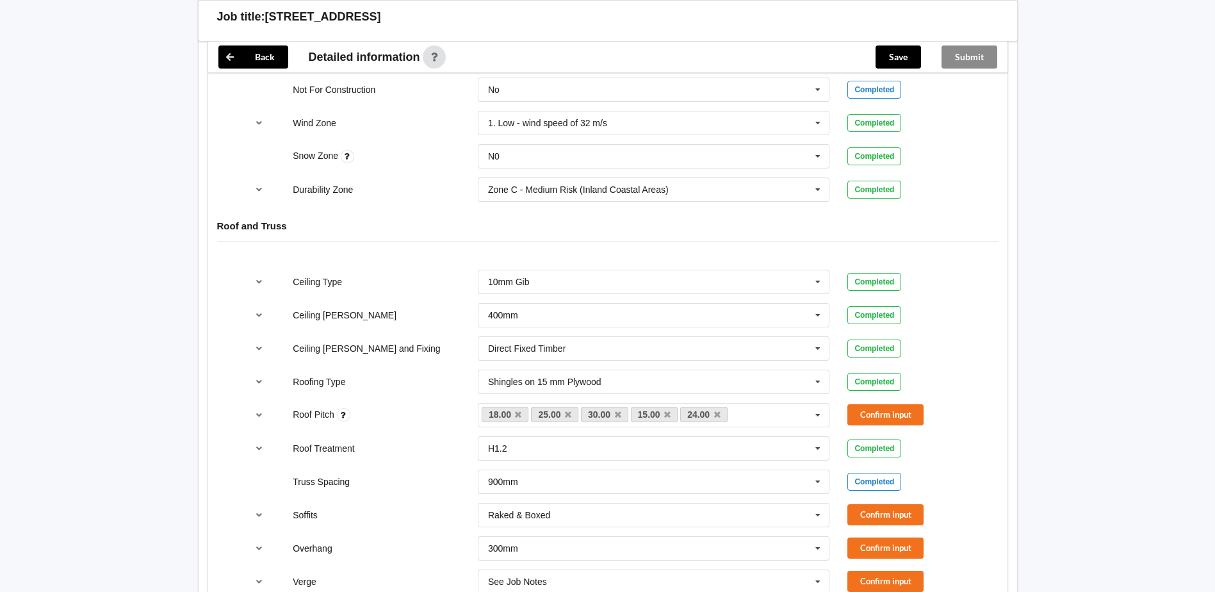
scroll to position [577, 0]
click at [896, 413] on button "Confirm input" at bounding box center [886, 414] width 76 height 21
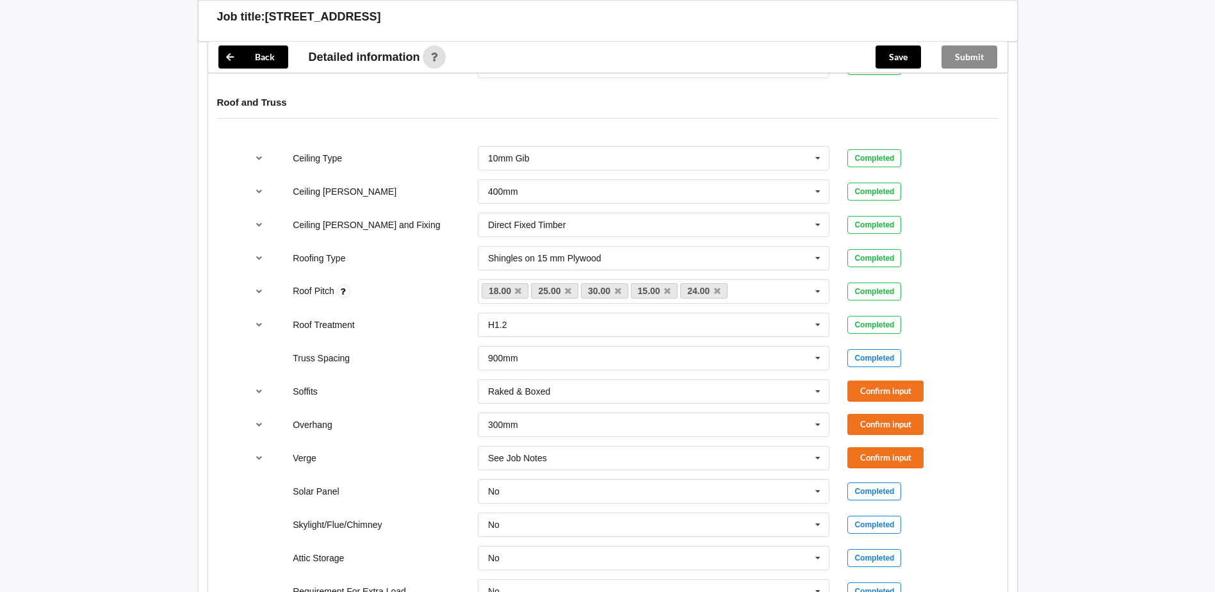
scroll to position [705, 0]
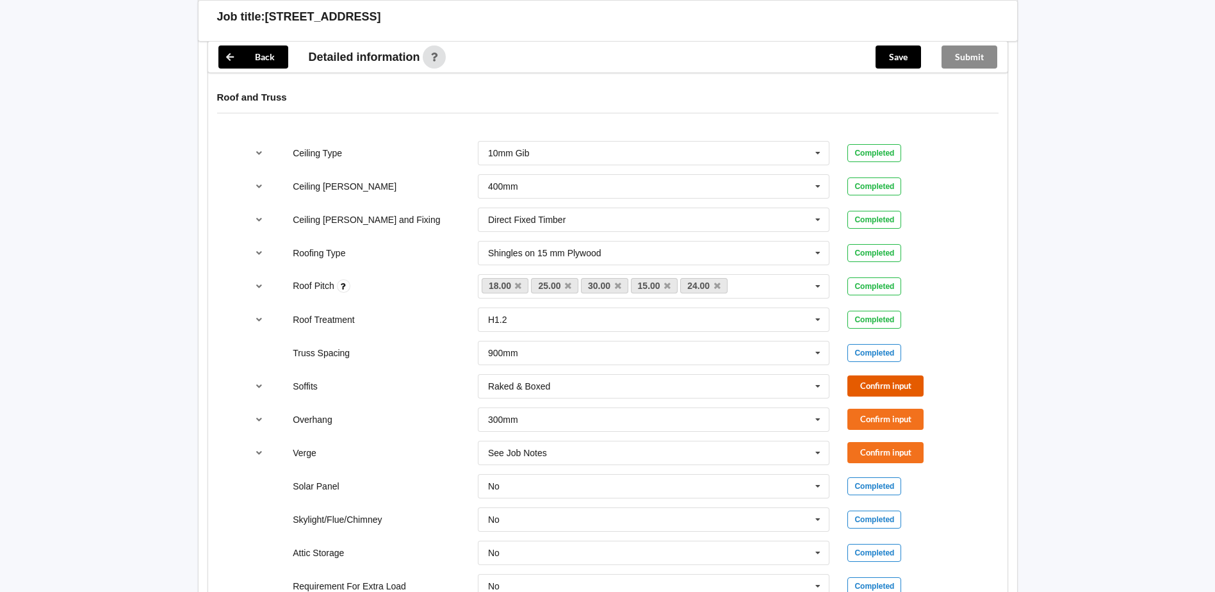
click at [867, 388] on button "Confirm input" at bounding box center [886, 385] width 76 height 21
click at [818, 416] on icon at bounding box center [818, 420] width 19 height 24
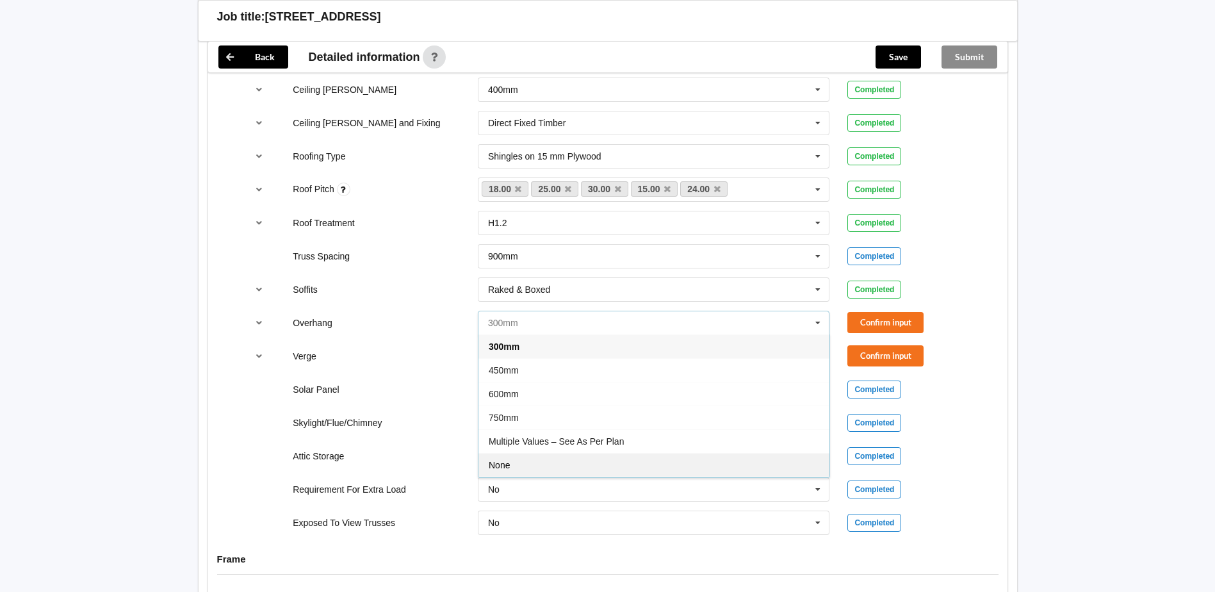
scroll to position [833, 0]
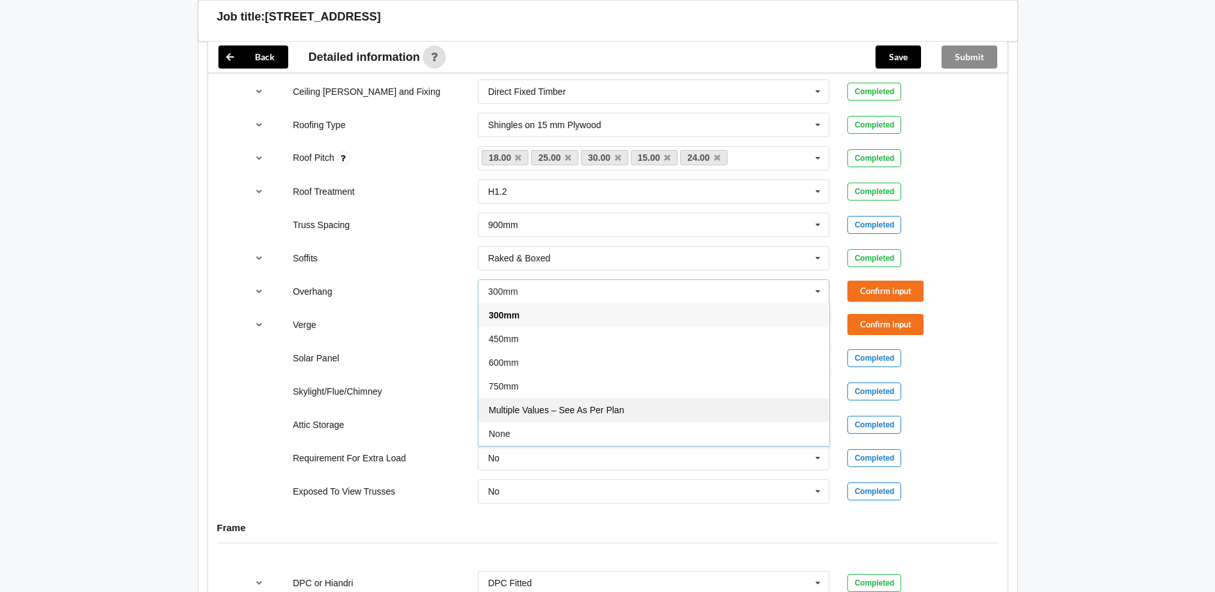
drag, startPoint x: 584, startPoint y: 411, endPoint x: 692, endPoint y: 385, distance: 110.8
click at [585, 411] on span "Multiple Values – See As Per Plan" at bounding box center [556, 410] width 135 height 10
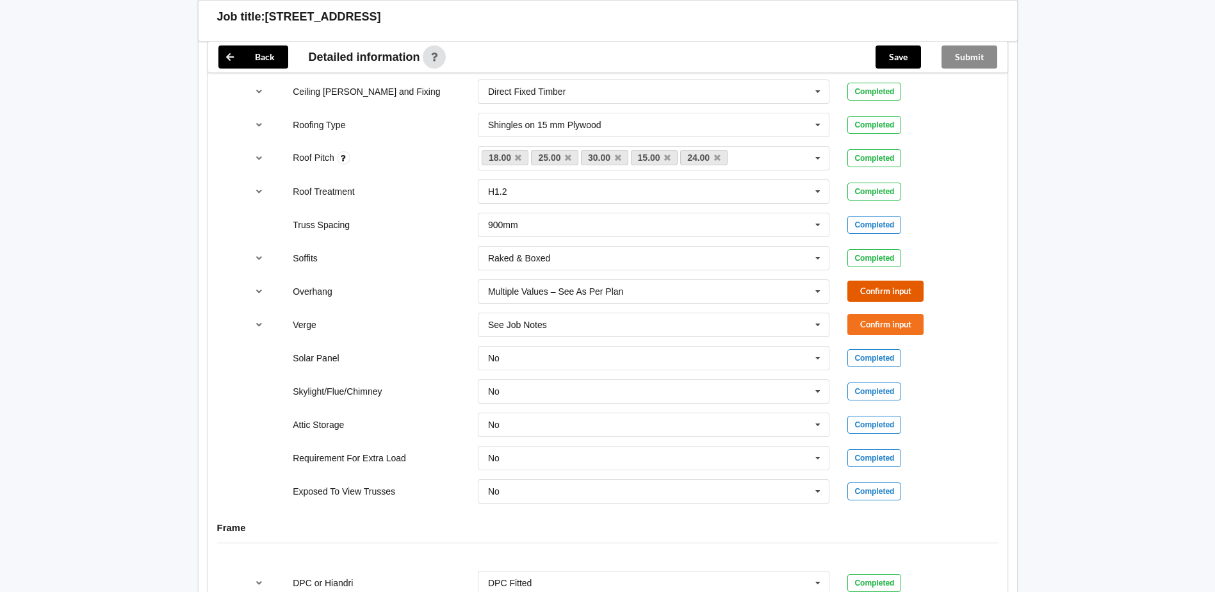
click at [882, 293] on button "Confirm input" at bounding box center [886, 291] width 76 height 21
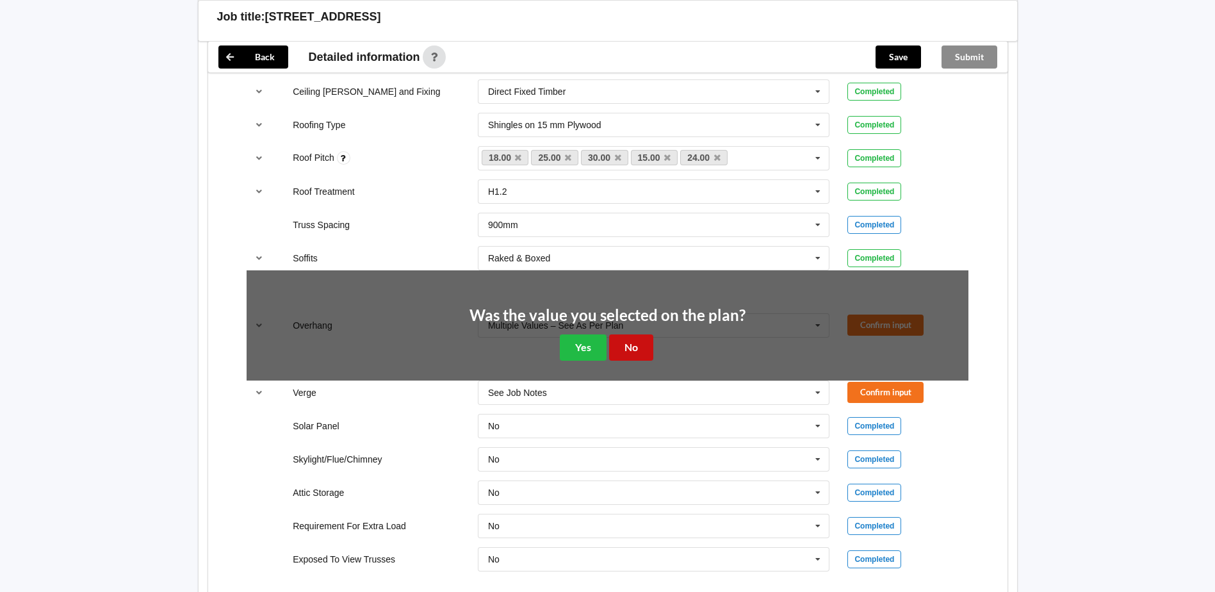
click at [627, 353] on button "No" at bounding box center [631, 347] width 44 height 26
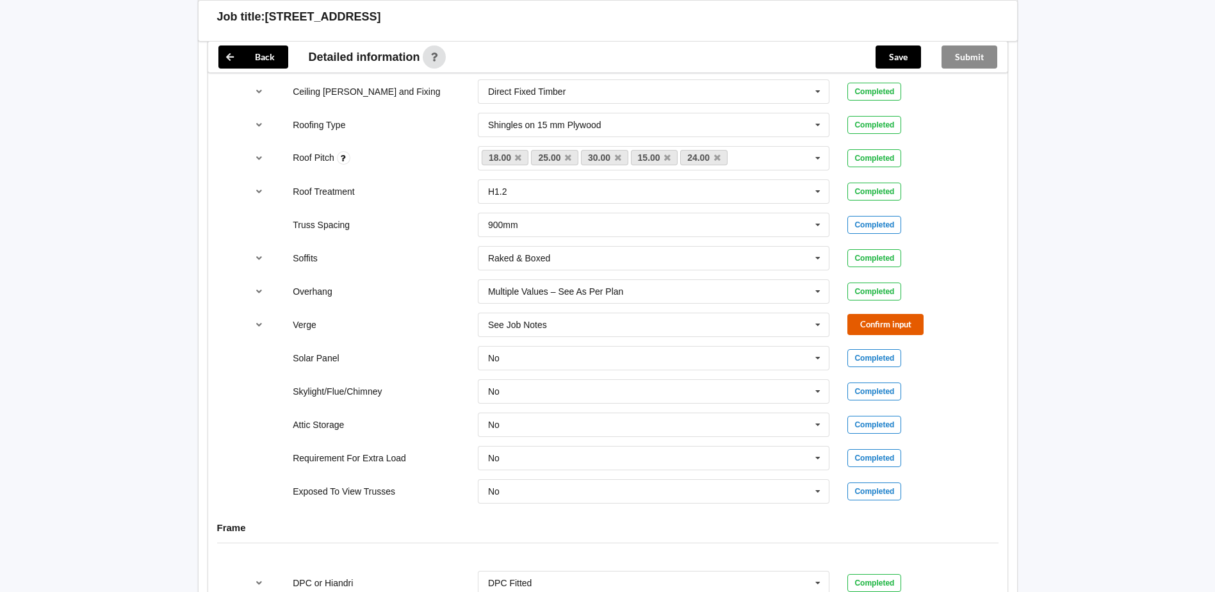
click at [883, 322] on button "Confirm input" at bounding box center [886, 324] width 76 height 21
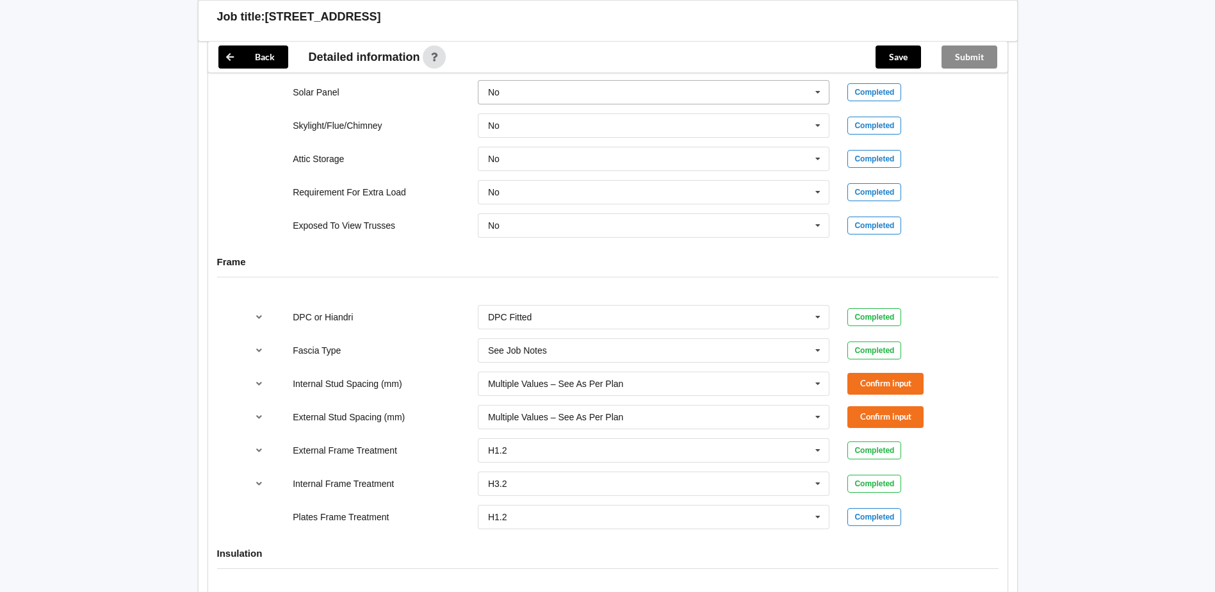
scroll to position [1153, 0]
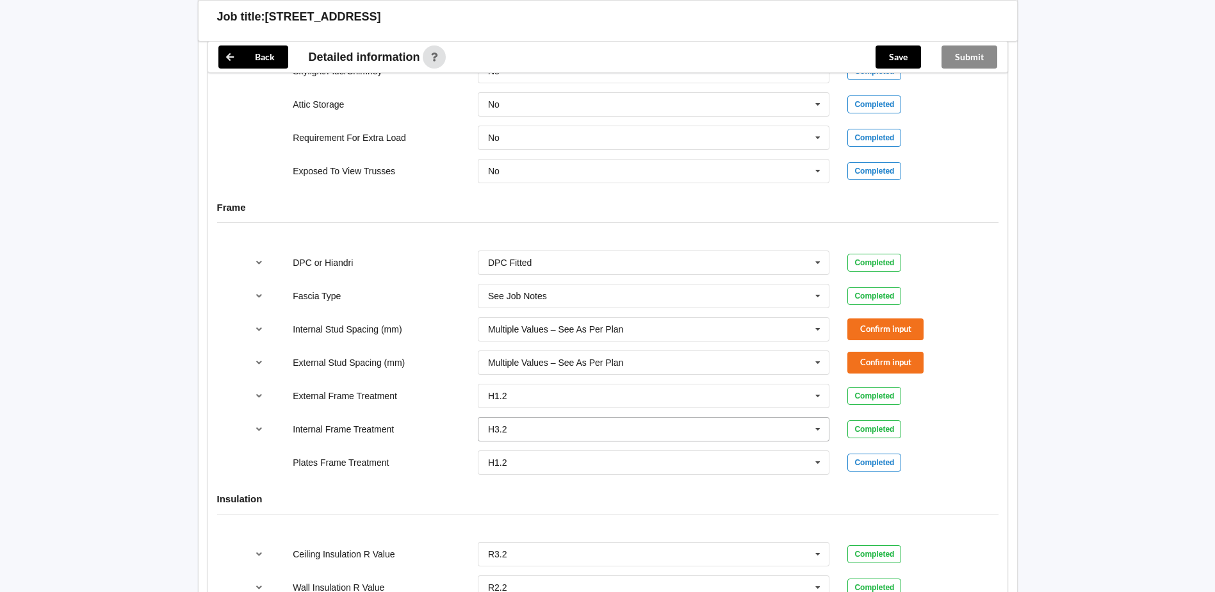
click at [817, 431] on icon at bounding box center [818, 430] width 19 height 24
click at [508, 456] on div "H1.2" at bounding box center [654, 453] width 351 height 24
click at [889, 431] on button "Confirm input" at bounding box center [886, 428] width 76 height 21
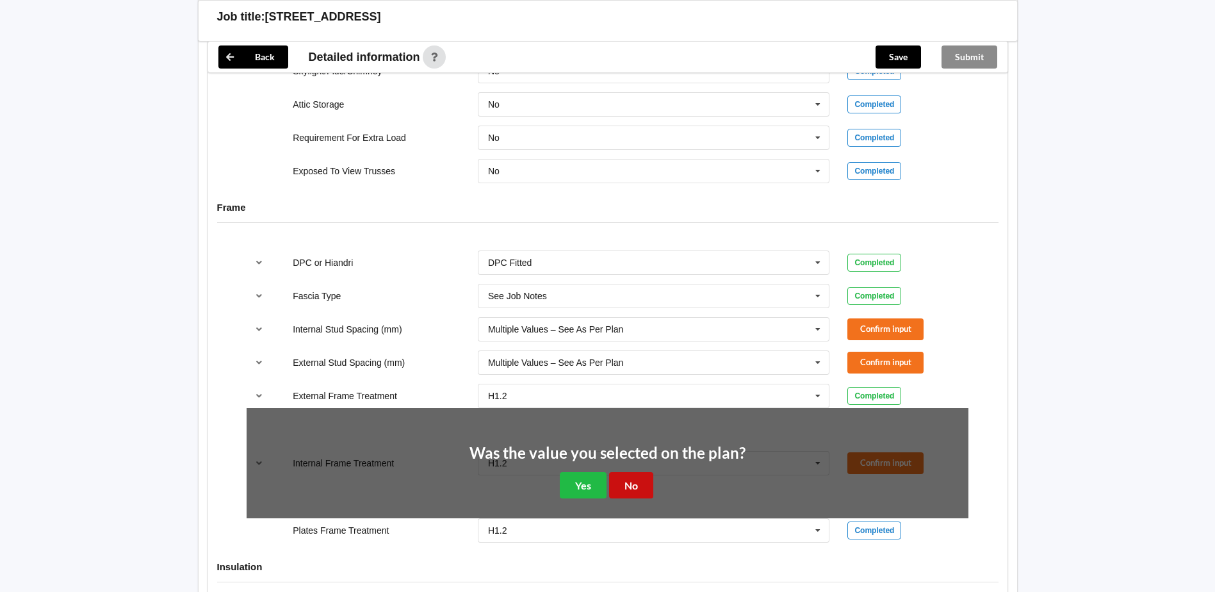
click at [623, 487] on button "No" at bounding box center [631, 485] width 44 height 26
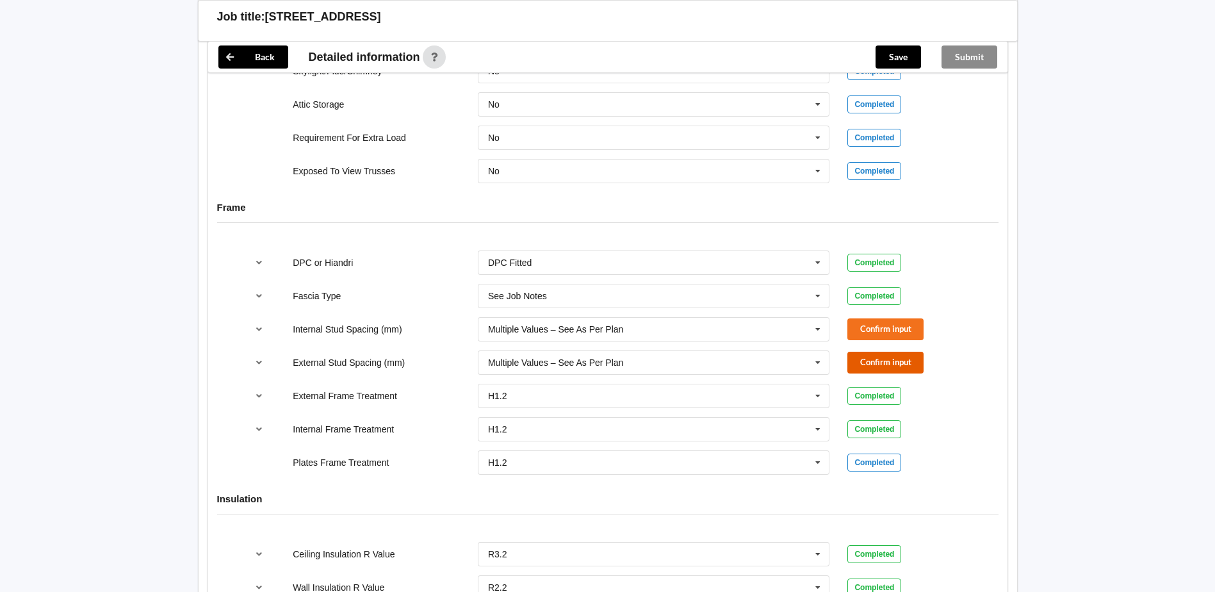
click at [882, 359] on button "Confirm input" at bounding box center [886, 362] width 76 height 21
click at [878, 329] on button "Confirm input" at bounding box center [886, 328] width 76 height 21
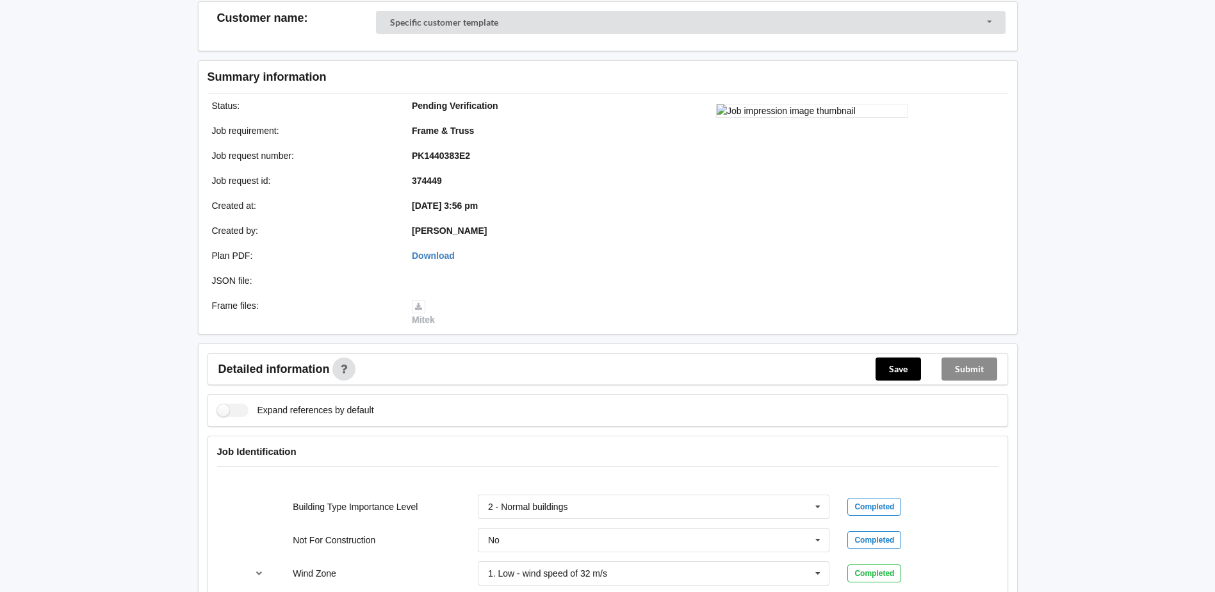
scroll to position [13, 0]
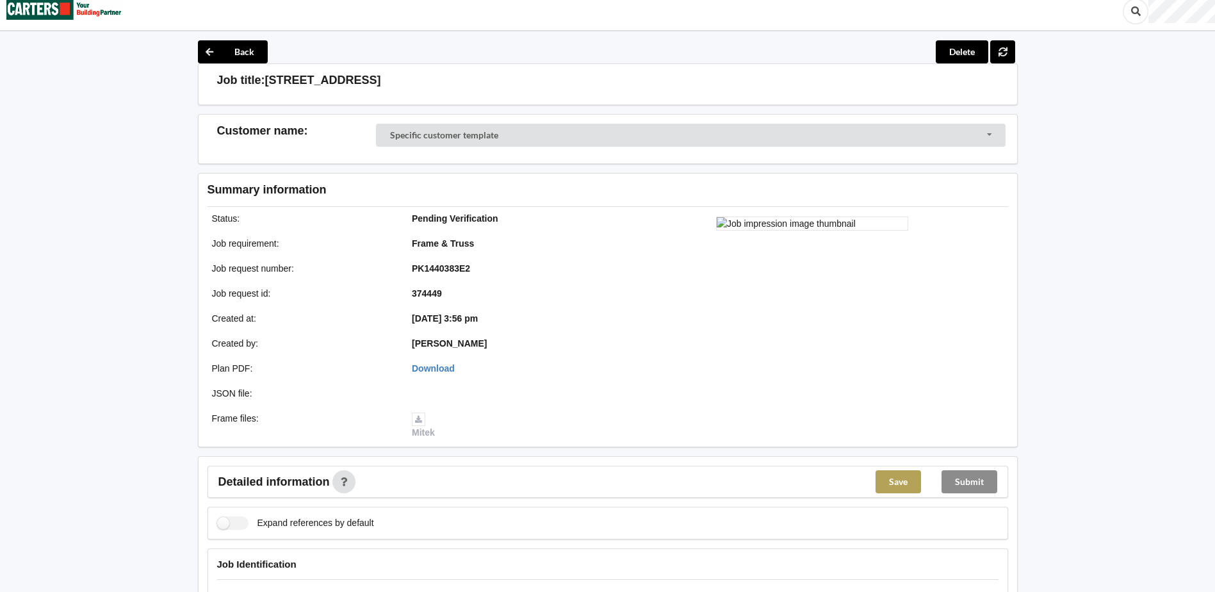
click at [890, 481] on button "Save" at bounding box center [898, 481] width 45 height 23
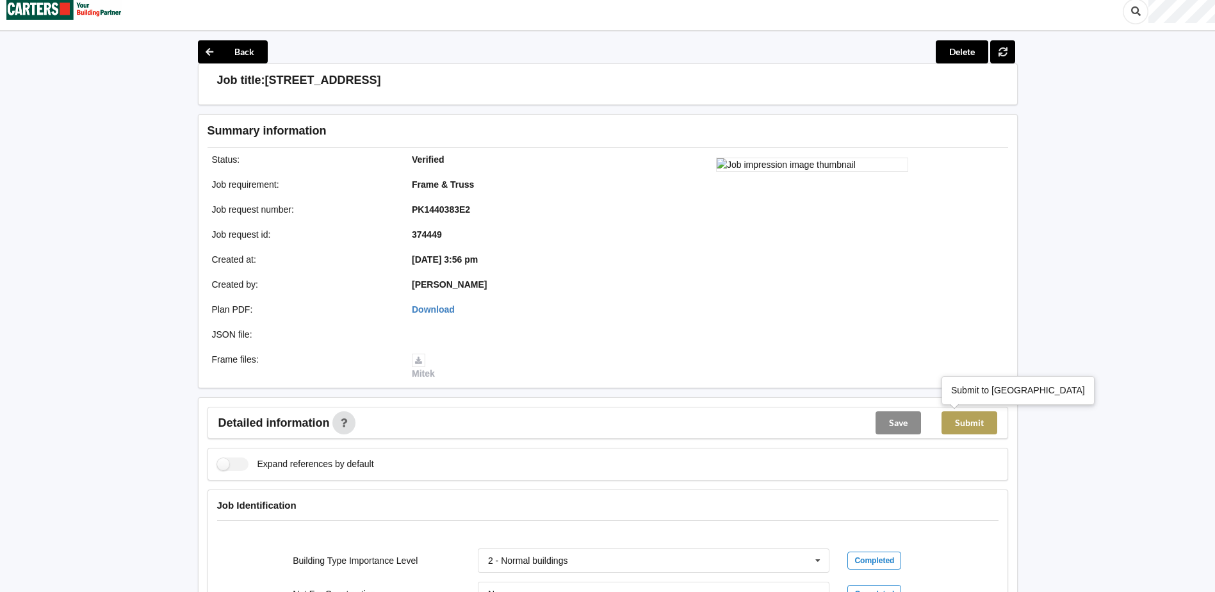
click at [973, 427] on button "Submit" at bounding box center [970, 422] width 56 height 23
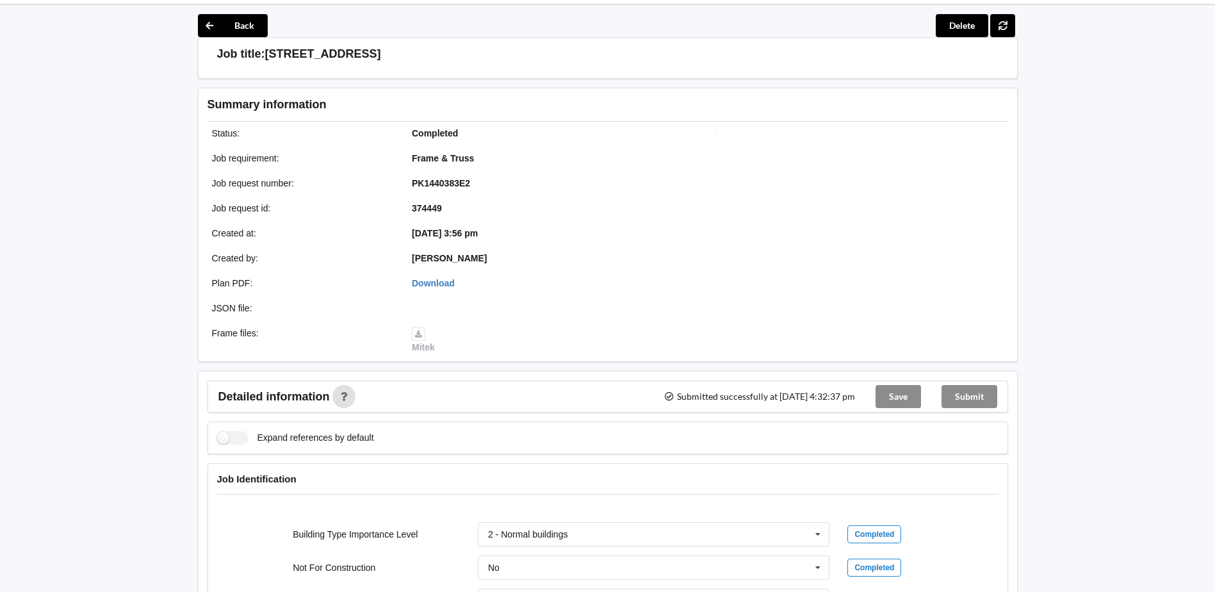
scroll to position [0, 0]
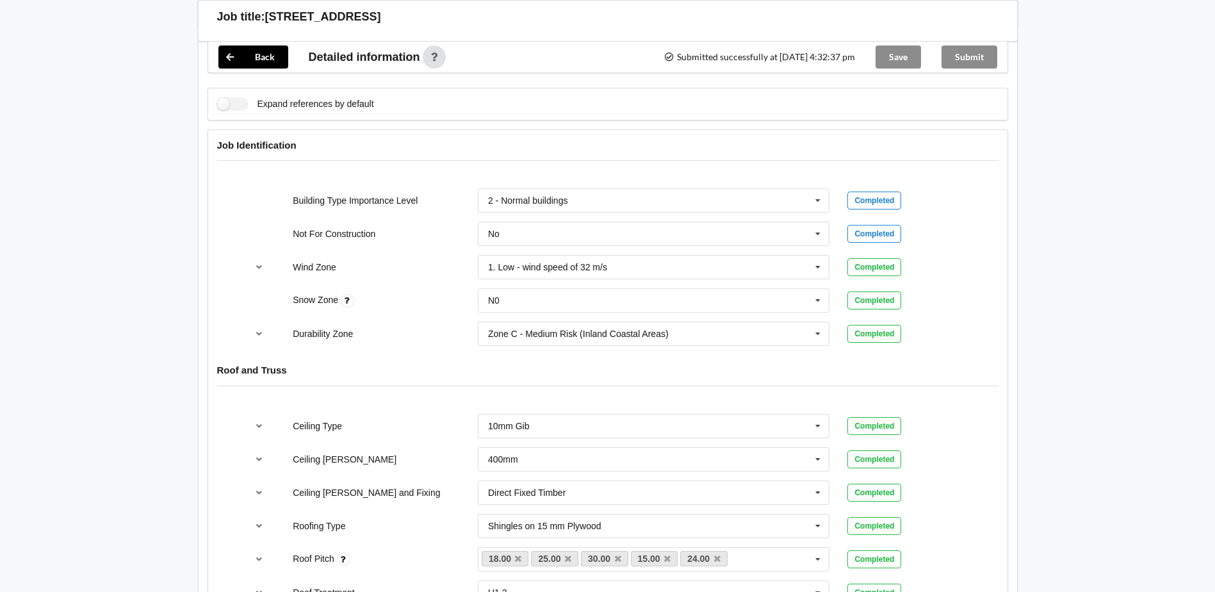
scroll to position [384, 0]
